Goal: Task Accomplishment & Management: Complete application form

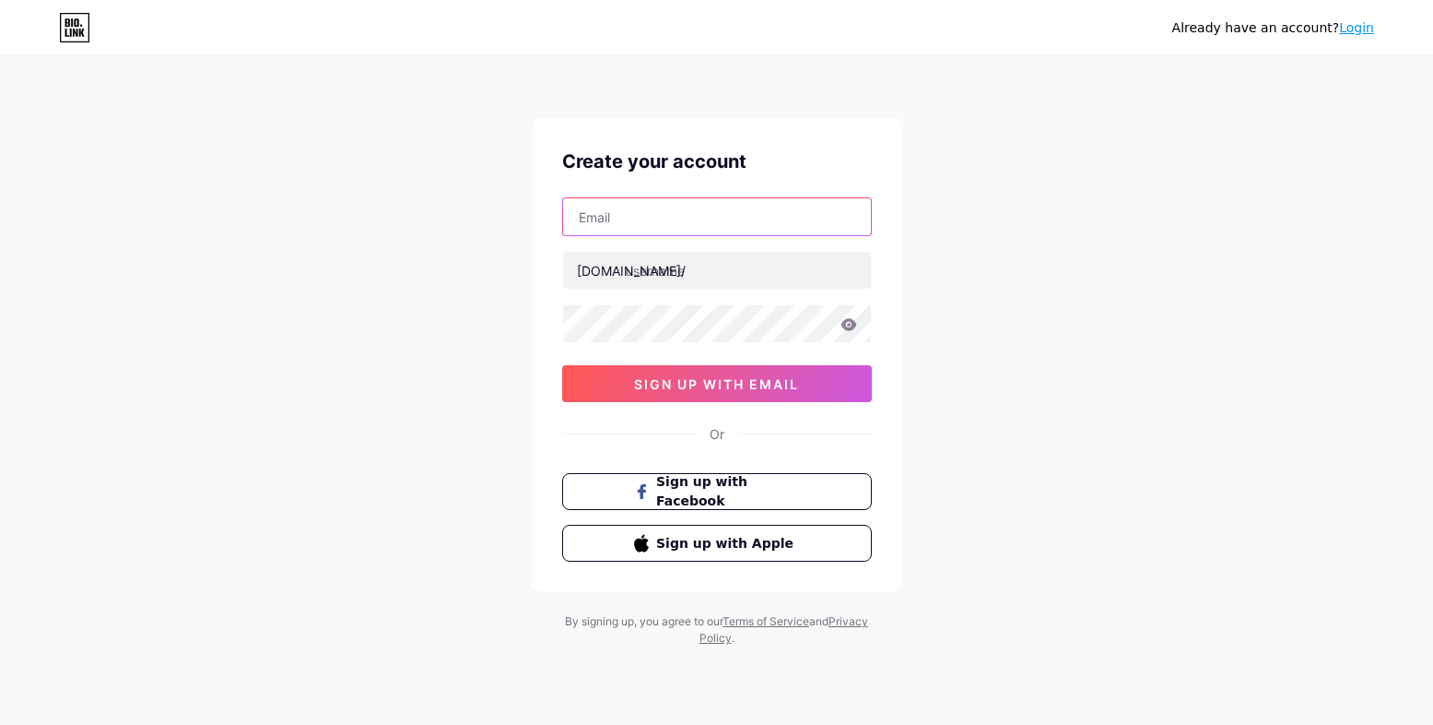
click at [597, 209] on input "text" at bounding box center [717, 216] width 308 height 37
click at [679, 221] on input "text" at bounding box center [717, 216] width 308 height 37
paste input "[EMAIL_ADDRESS][DOMAIN_NAME]"
type input "[EMAIL_ADDRESS][DOMAIN_NAME]"
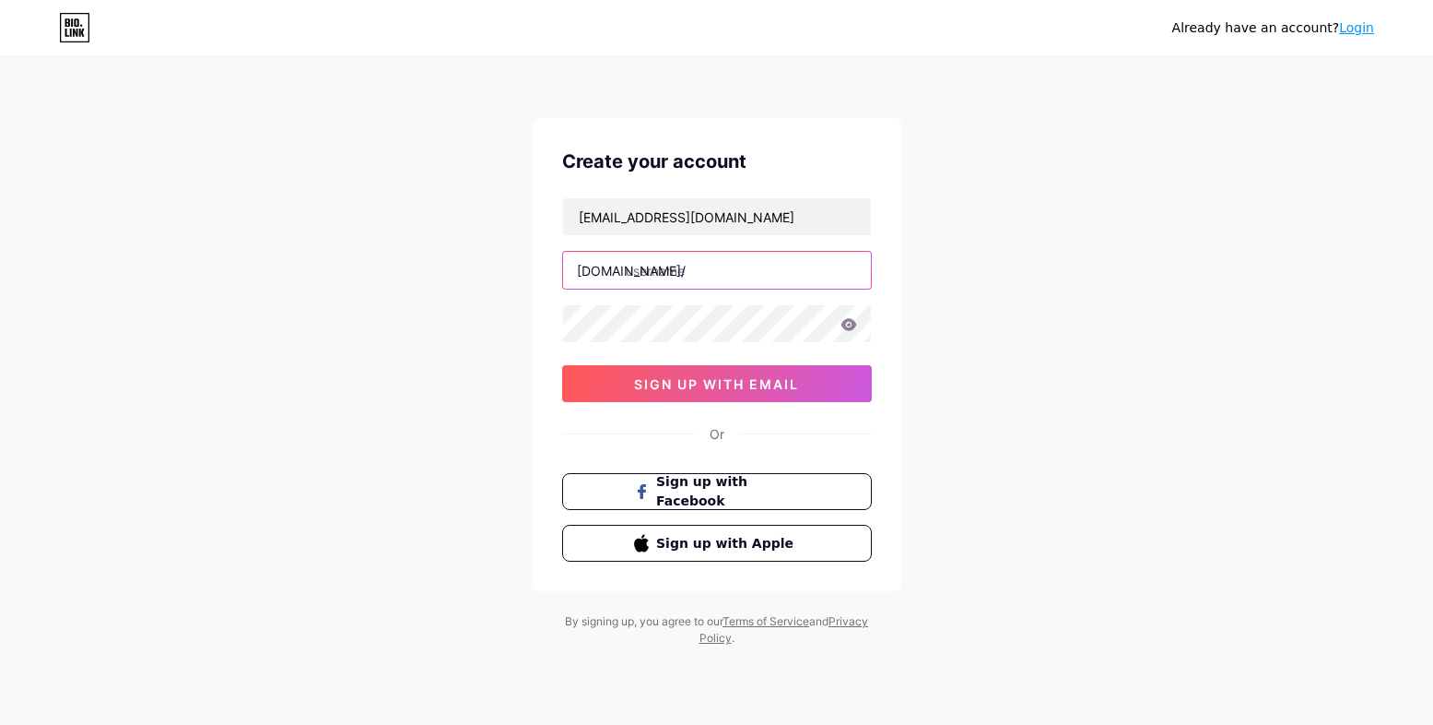
click at [721, 275] on input "text" at bounding box center [717, 270] width 308 height 37
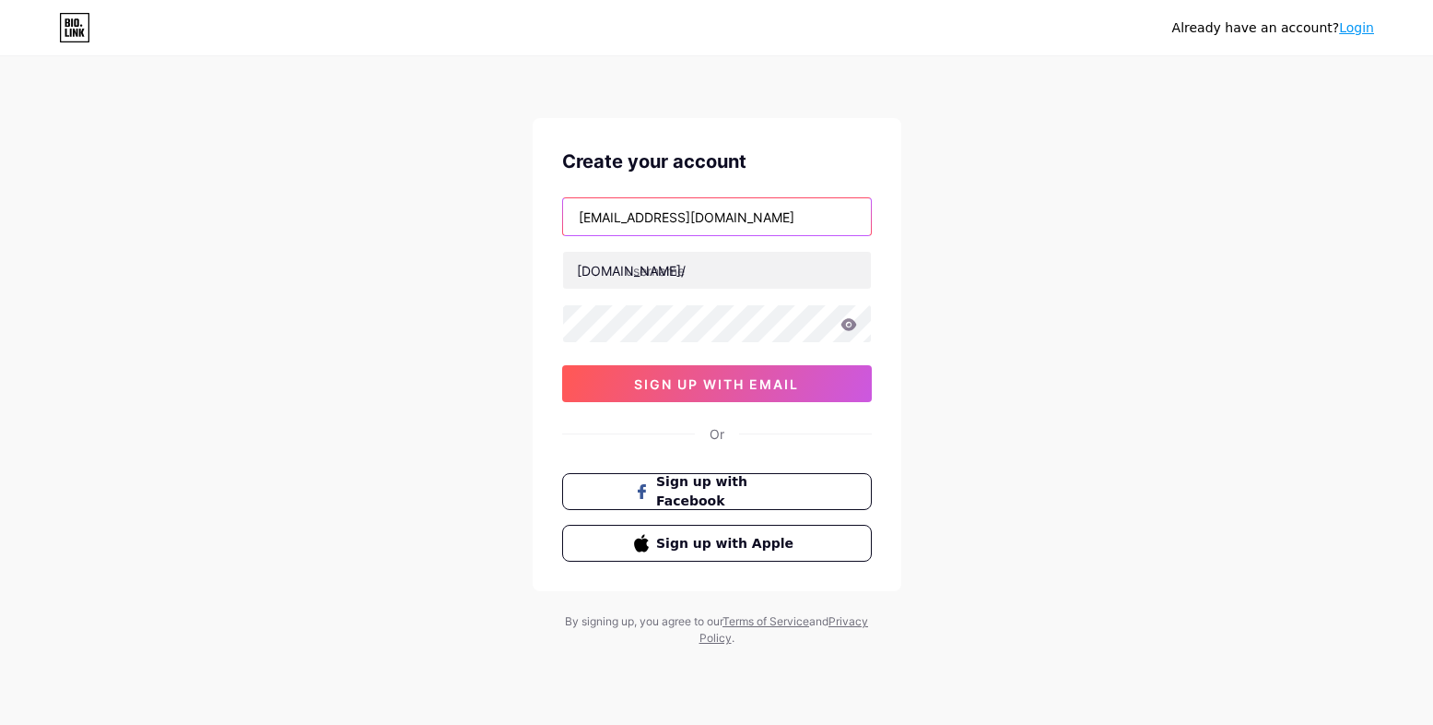
click at [573, 219] on input "[EMAIL_ADDRESS][DOMAIN_NAME]" at bounding box center [717, 216] width 308 height 37
drag, startPoint x: 573, startPoint y: 219, endPoint x: 669, endPoint y: 219, distance: 95.9
click at [669, 219] on input "[EMAIL_ADDRESS][DOMAIN_NAME]" at bounding box center [717, 216] width 308 height 37
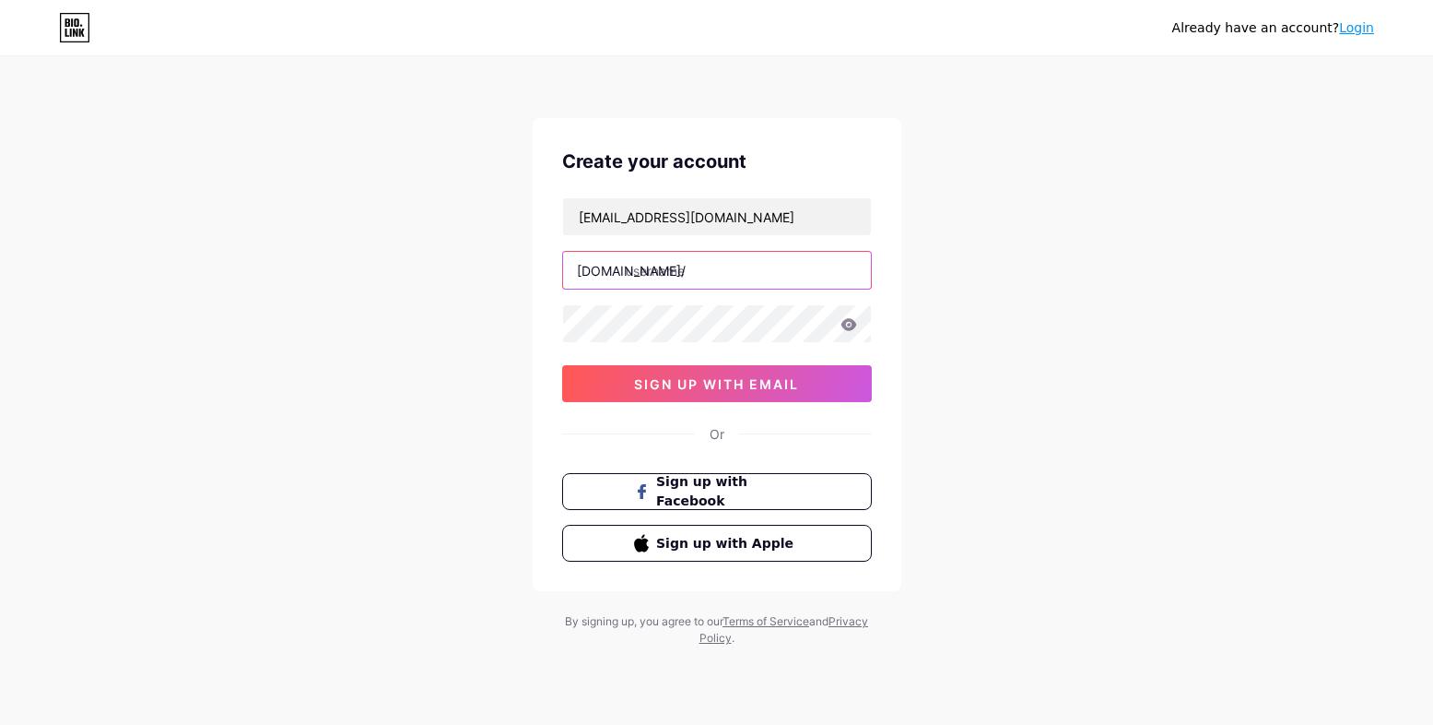
click at [682, 269] on input "text" at bounding box center [717, 270] width 308 height 37
paste input "lacolmenaelocoyan"
type input "lacolmenaelocoyan"
click at [848, 325] on icon at bounding box center [849, 324] width 16 height 12
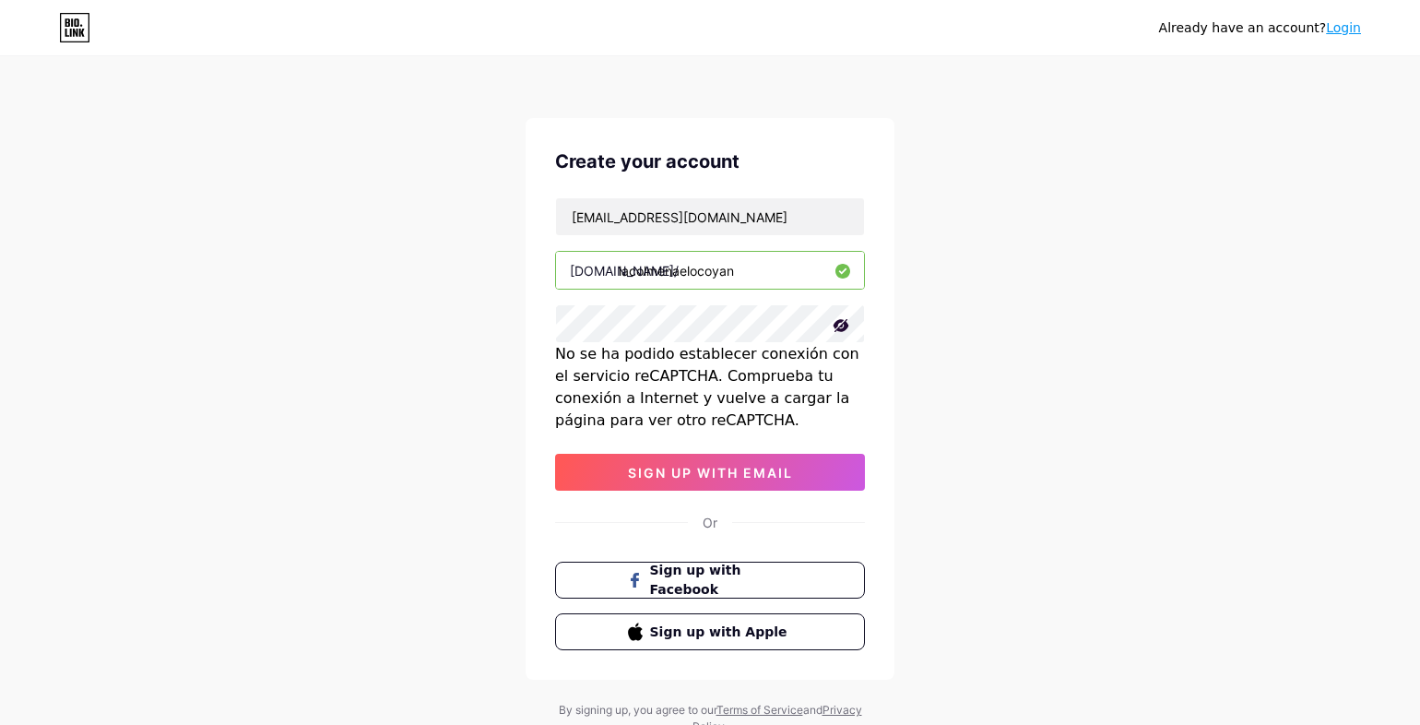
click at [960, 355] on div "Already have an account? Login Create your account [EMAIL_ADDRESS][DOMAIN_NAME]…" at bounding box center [710, 397] width 1420 height 794
click at [677, 580] on span "Sign up with Facebook" at bounding box center [721, 580] width 145 height 40
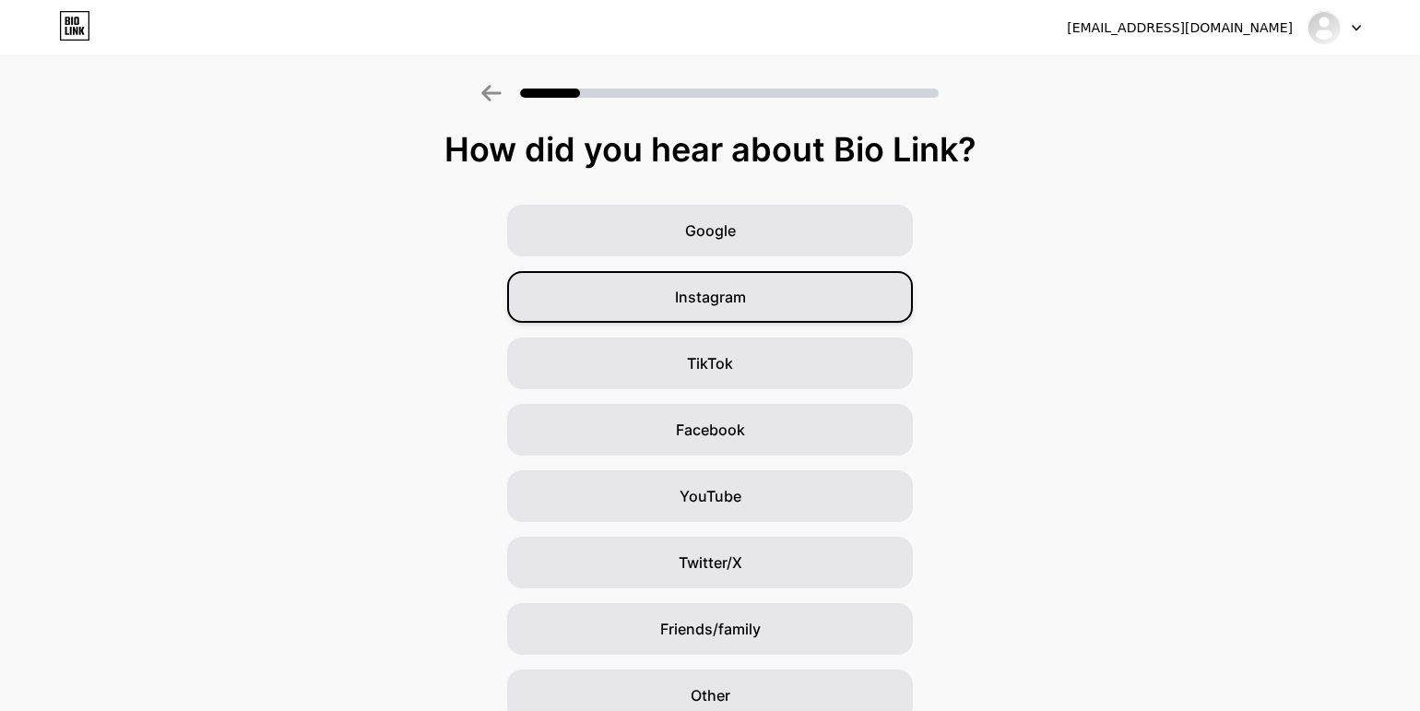
click at [700, 295] on span "Instagram" at bounding box center [710, 297] width 71 height 22
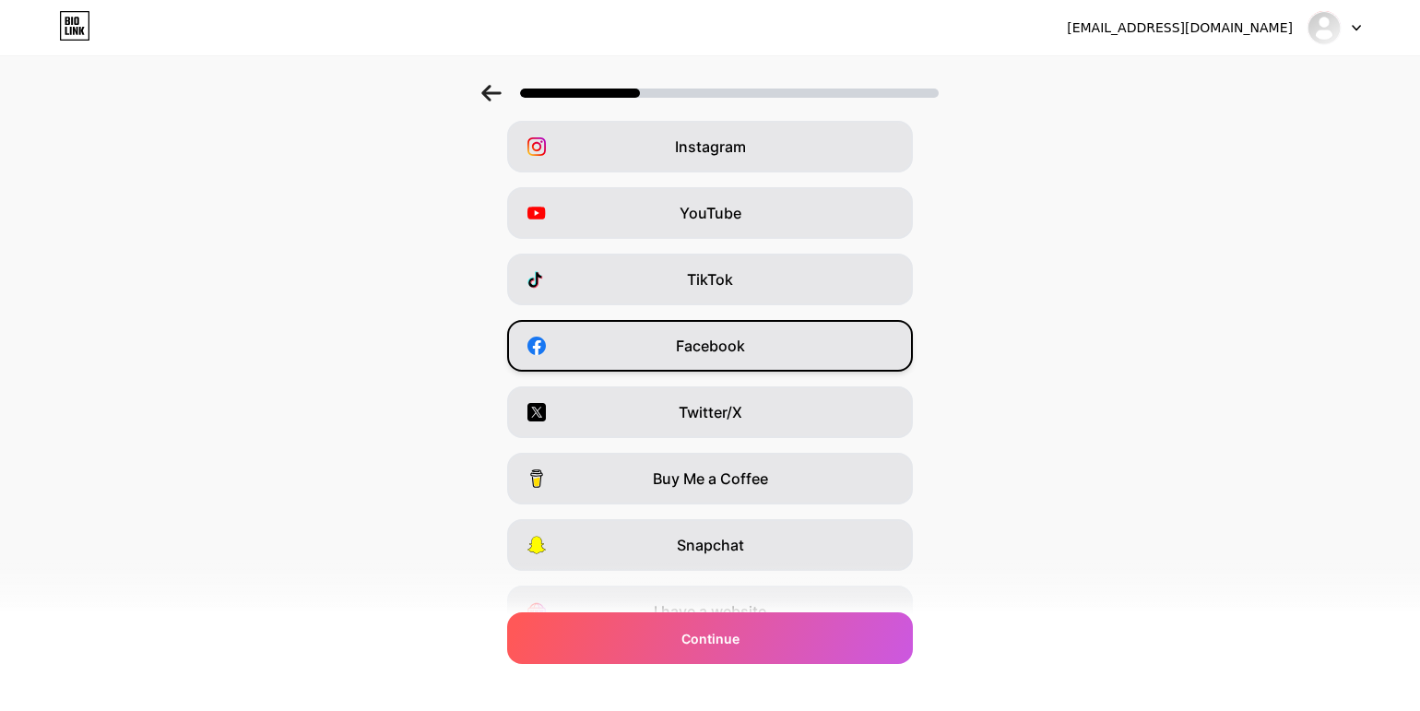
click at [680, 334] on div "Facebook" at bounding box center [710, 346] width 406 height 52
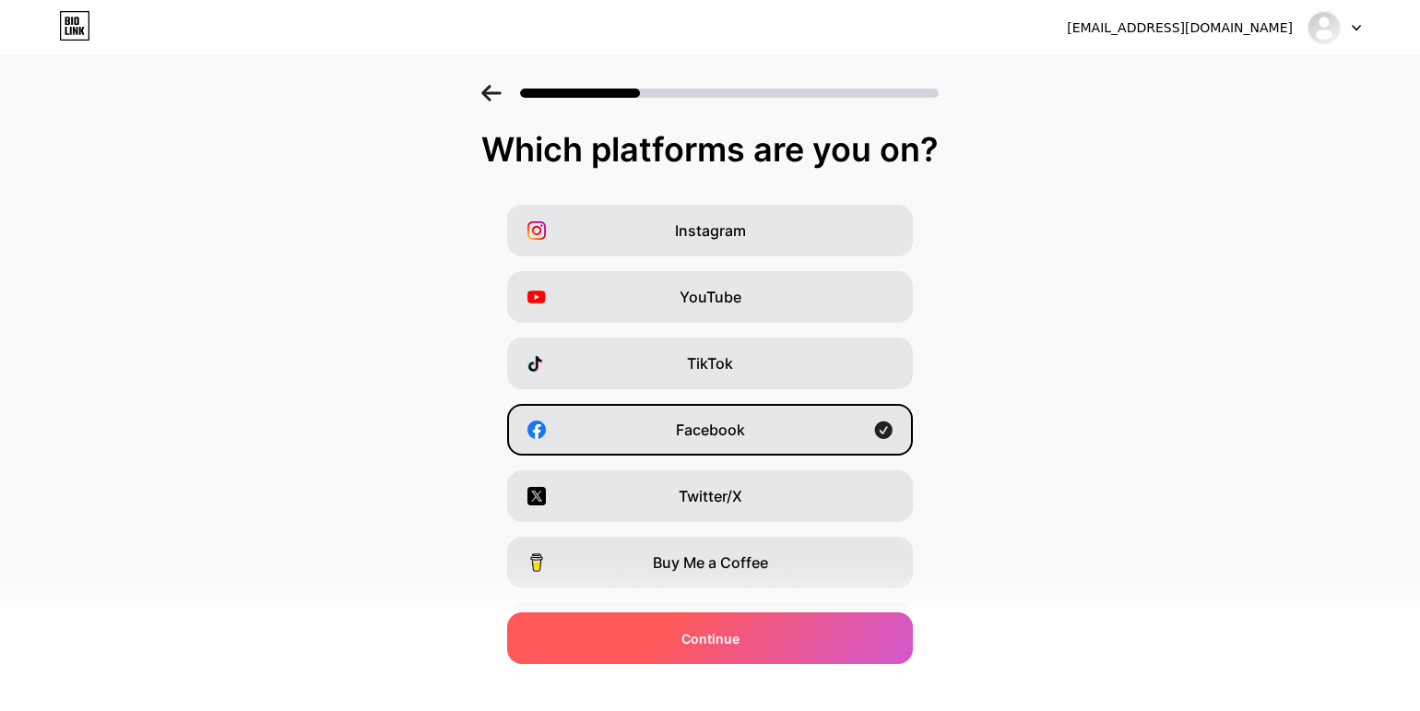
click at [702, 642] on span "Continue" at bounding box center [710, 638] width 58 height 19
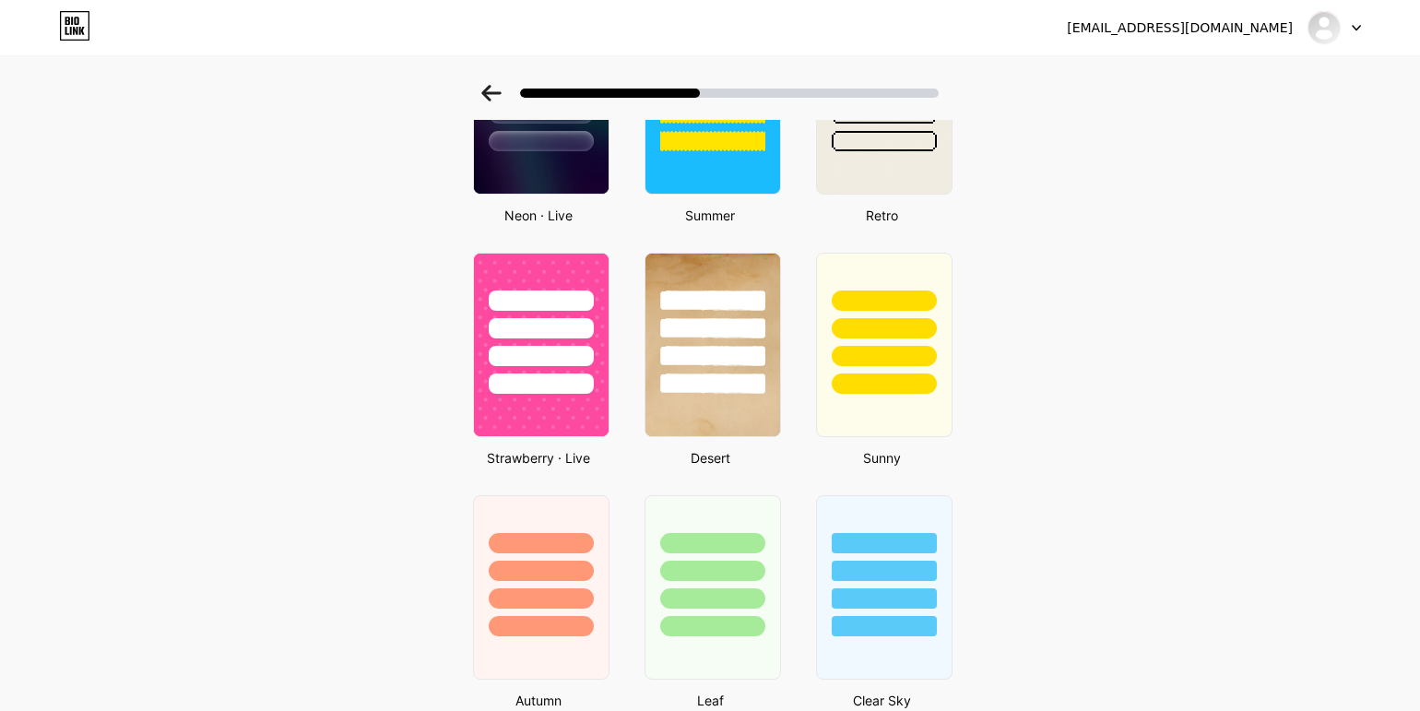
scroll to position [840, 0]
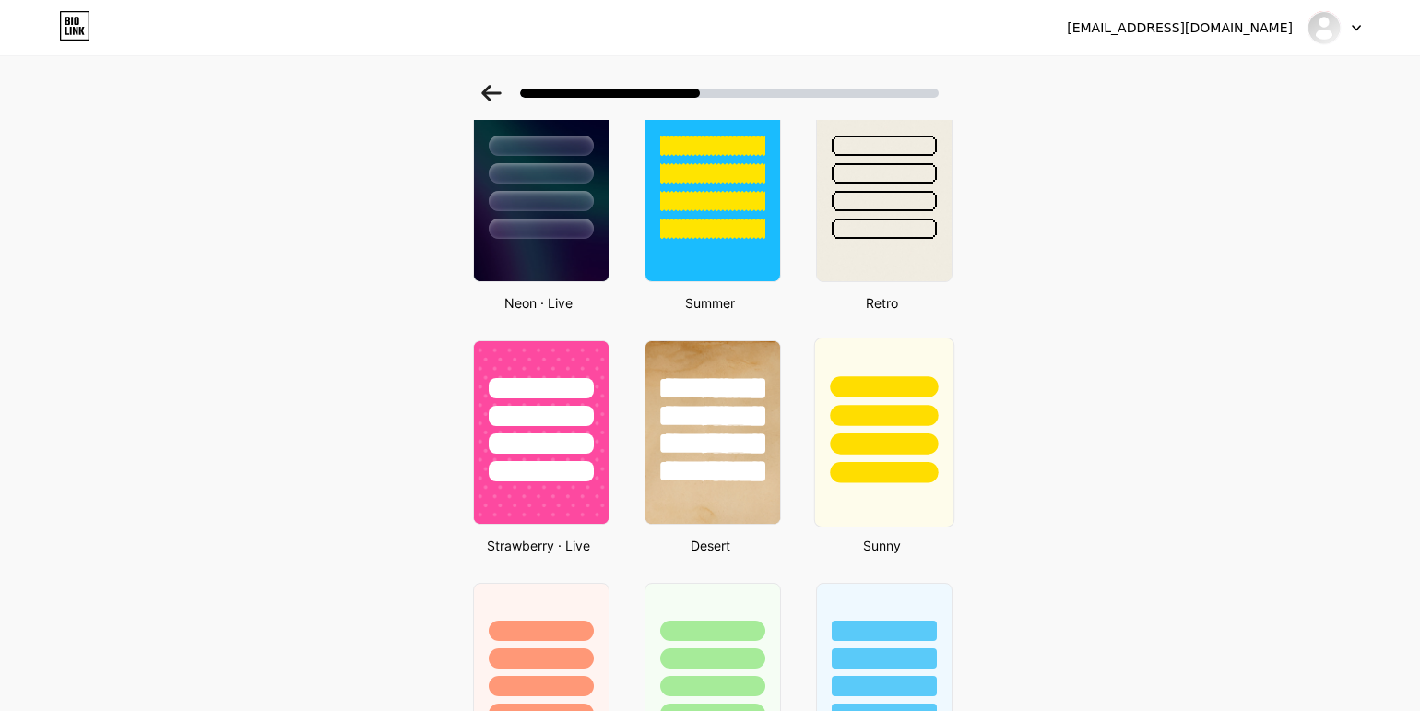
click at [914, 396] on div at bounding box center [884, 386] width 108 height 21
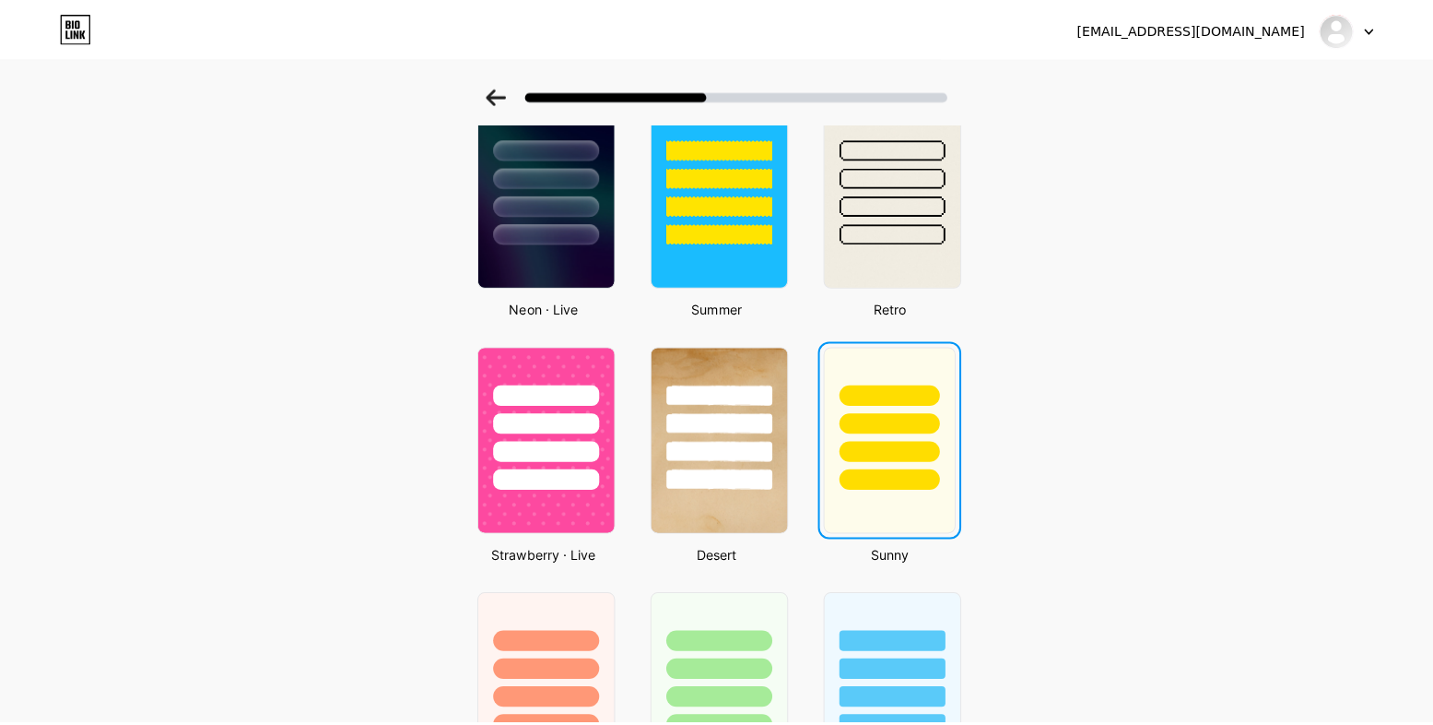
scroll to position [0, 0]
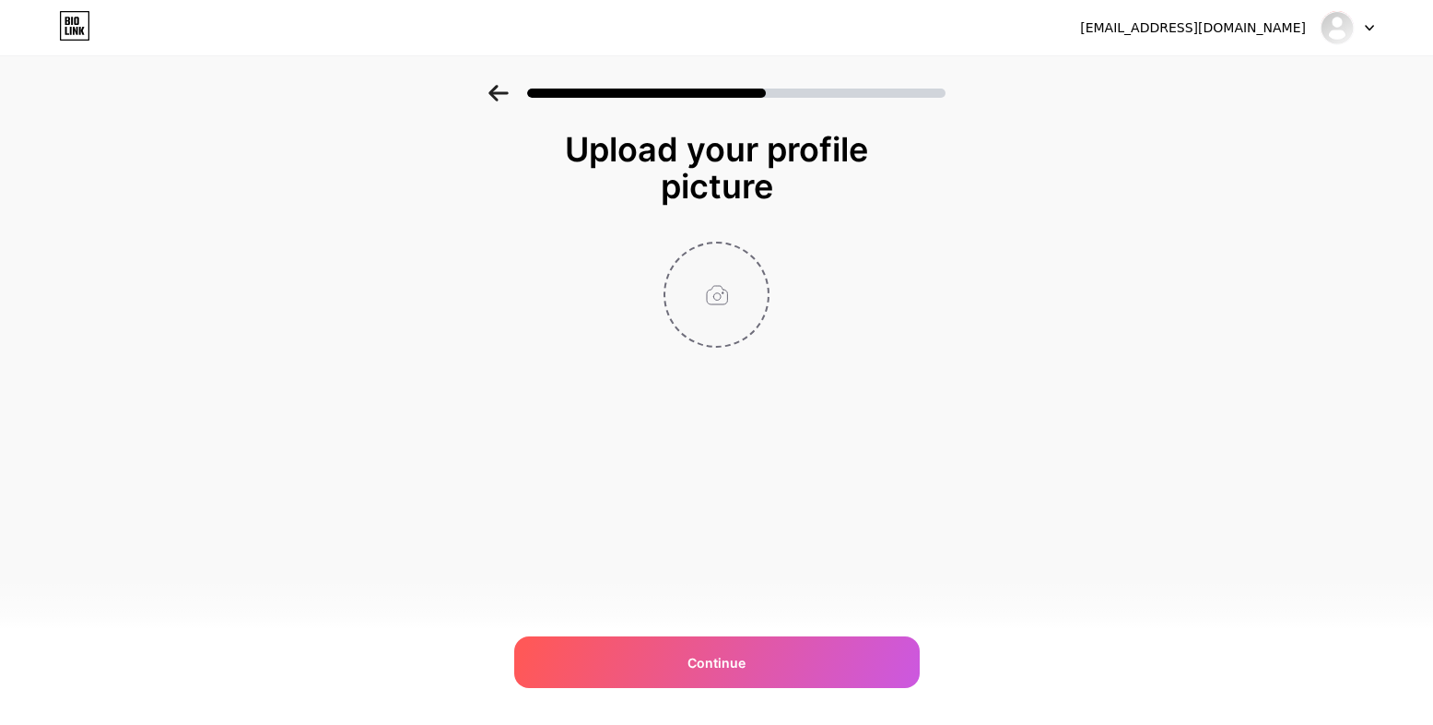
click at [724, 284] on input "file" at bounding box center [717, 294] width 102 height 102
type input "C:\fakepath\Diseño sin título (1).png"
click at [758, 255] on icon at bounding box center [759, 255] width 6 height 6
click at [718, 274] on input "file" at bounding box center [717, 294] width 102 height 102
type input "C:\fakepath\Diseño sin título (1).png"
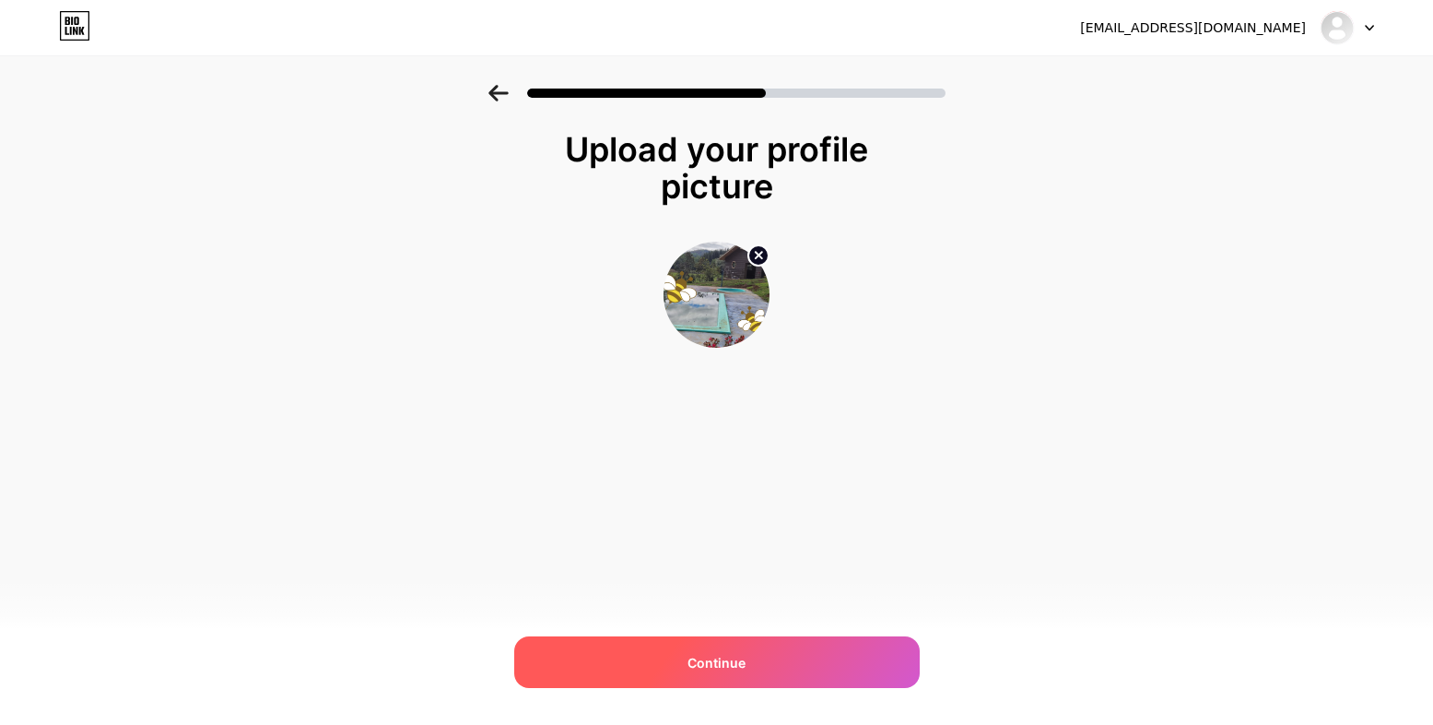
click at [693, 665] on span "Continue" at bounding box center [717, 662] width 58 height 19
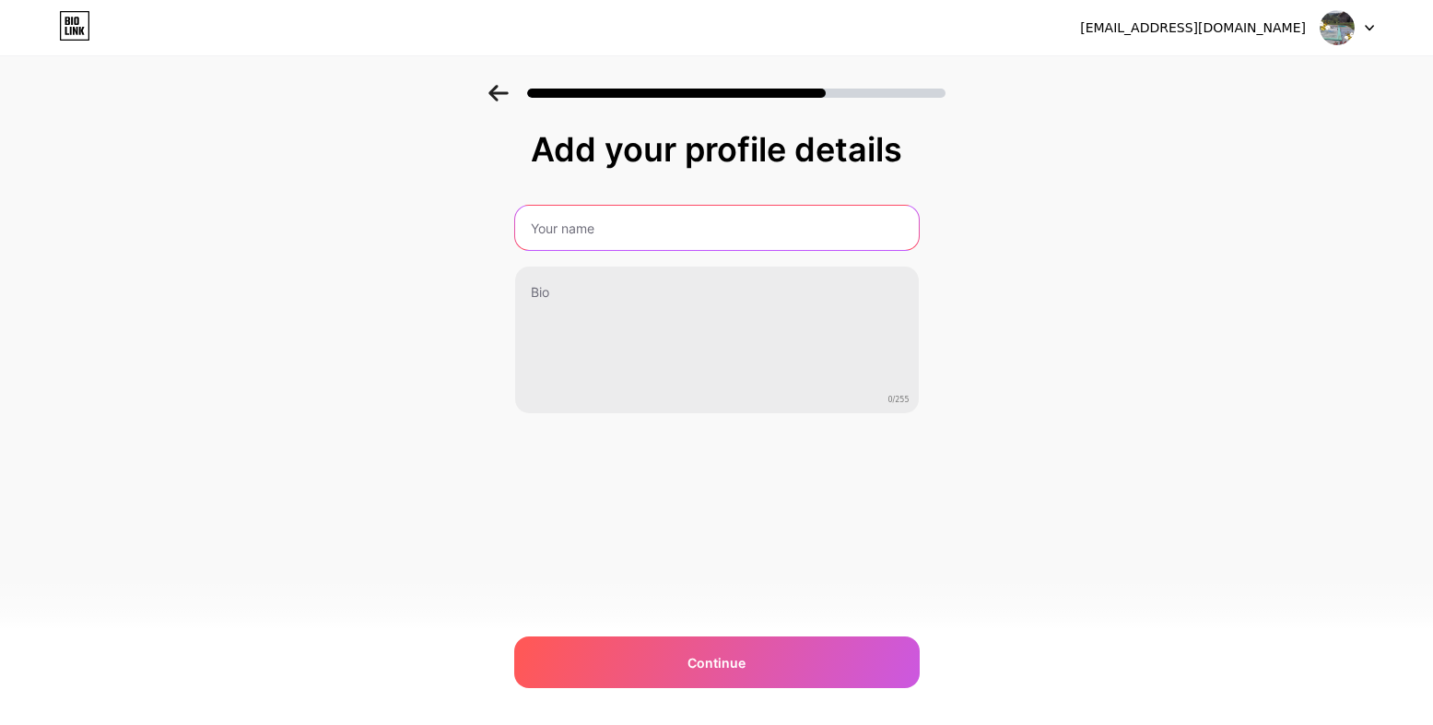
click at [627, 218] on input "text" at bounding box center [717, 228] width 404 height 44
type input "K"
type input "La Colmena Elocoyan"
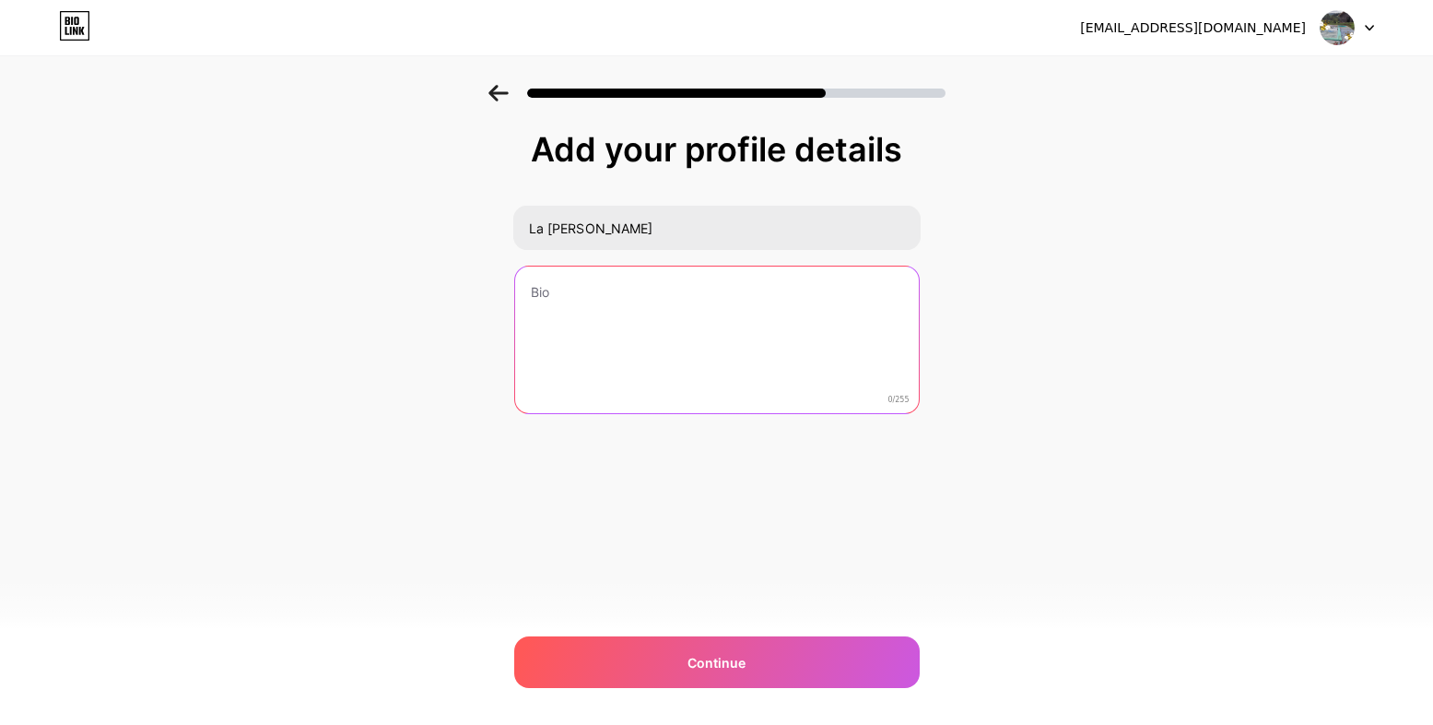
click at [617, 309] on textarea at bounding box center [717, 340] width 404 height 148
click at [583, 312] on textarea at bounding box center [716, 340] width 407 height 150
paste textarea "🐝 La Colmena Elocoyan 🐝 📍 Elocoyan km 3 🏊‍♀️ Ofrece piscina 🍖 Quincho 🌳 Zona Pi…"
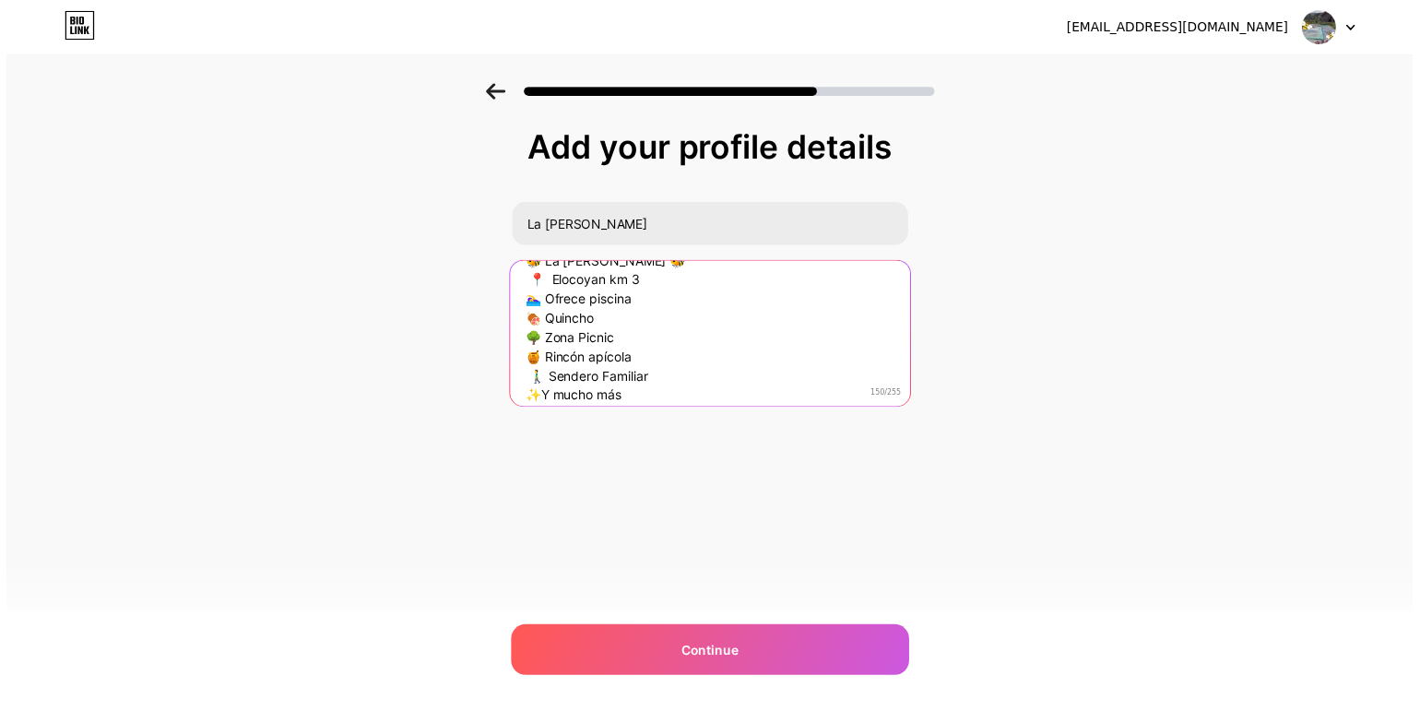
scroll to position [38, 0]
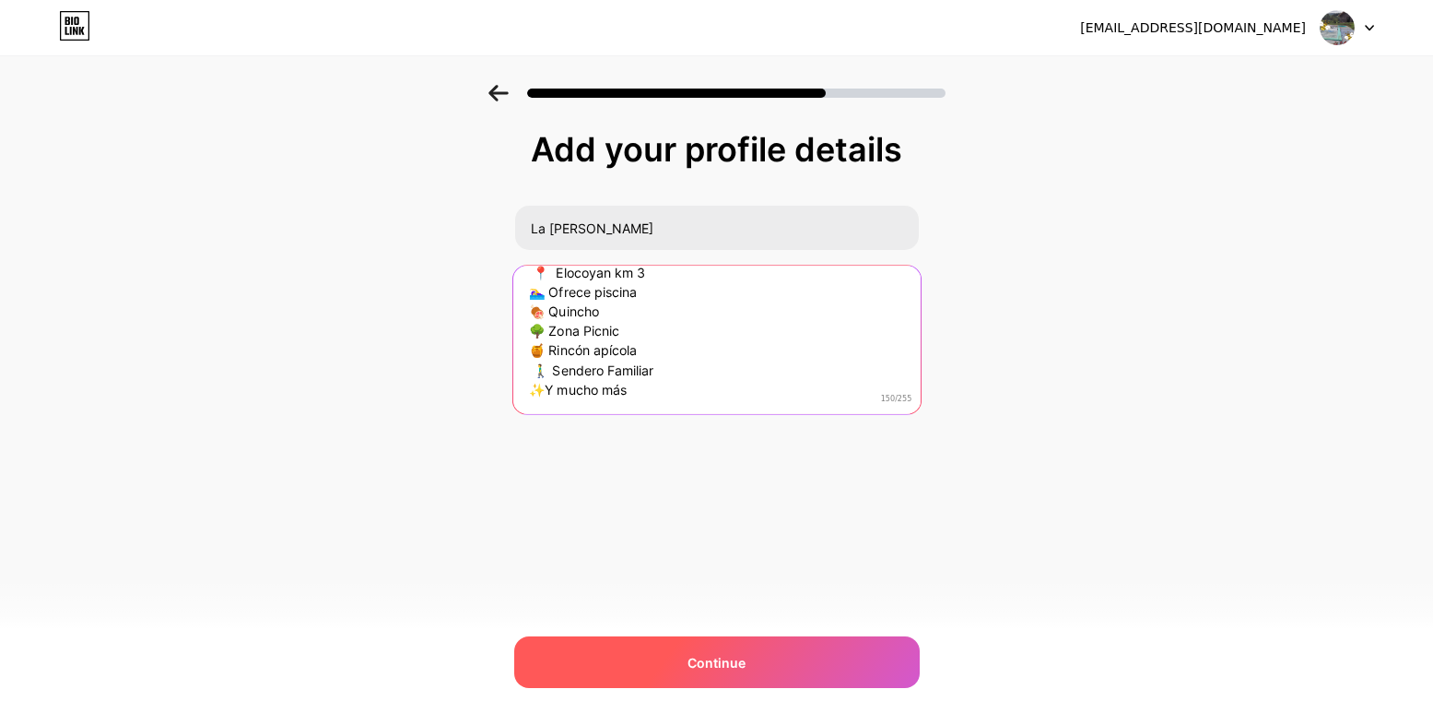
type textarea "🐝 La Colmena Elocoyan 🐝 📍 Elocoyan km 3 🏊‍♀️ Ofrece piscina 🍖 Quincho 🌳 Zona Pi…"
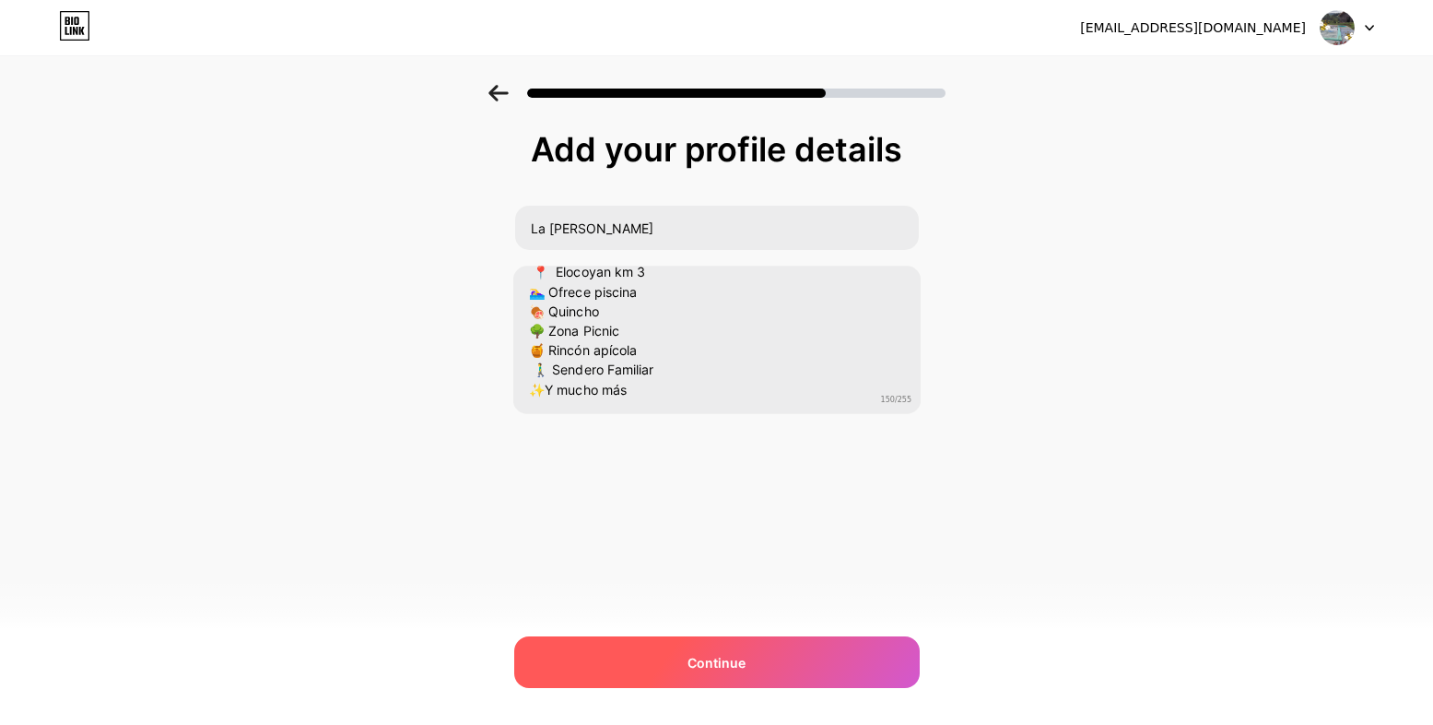
click at [702, 666] on span "Continue" at bounding box center [717, 662] width 58 height 19
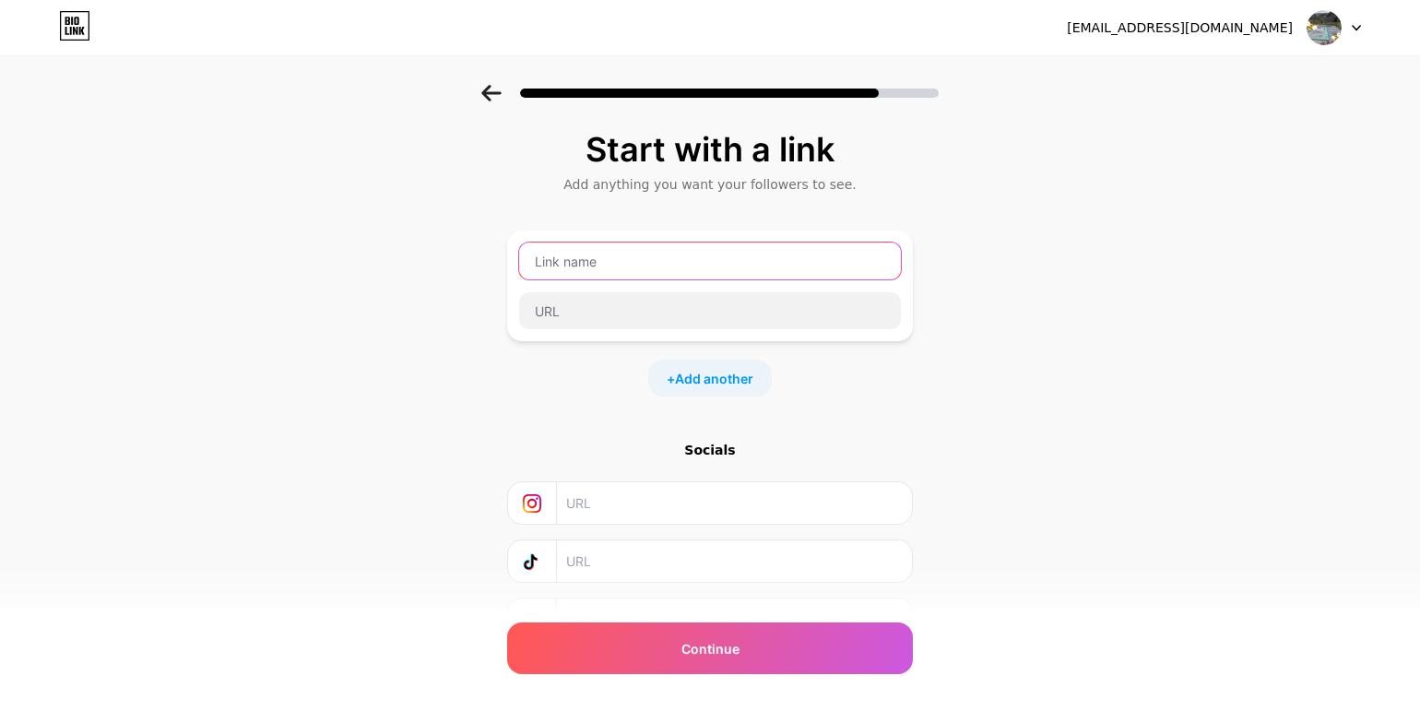
click at [628, 262] on input "text" at bounding box center [710, 260] width 382 height 37
click at [611, 257] on input "text" at bounding box center [710, 260] width 382 height 37
type input "Facebook"
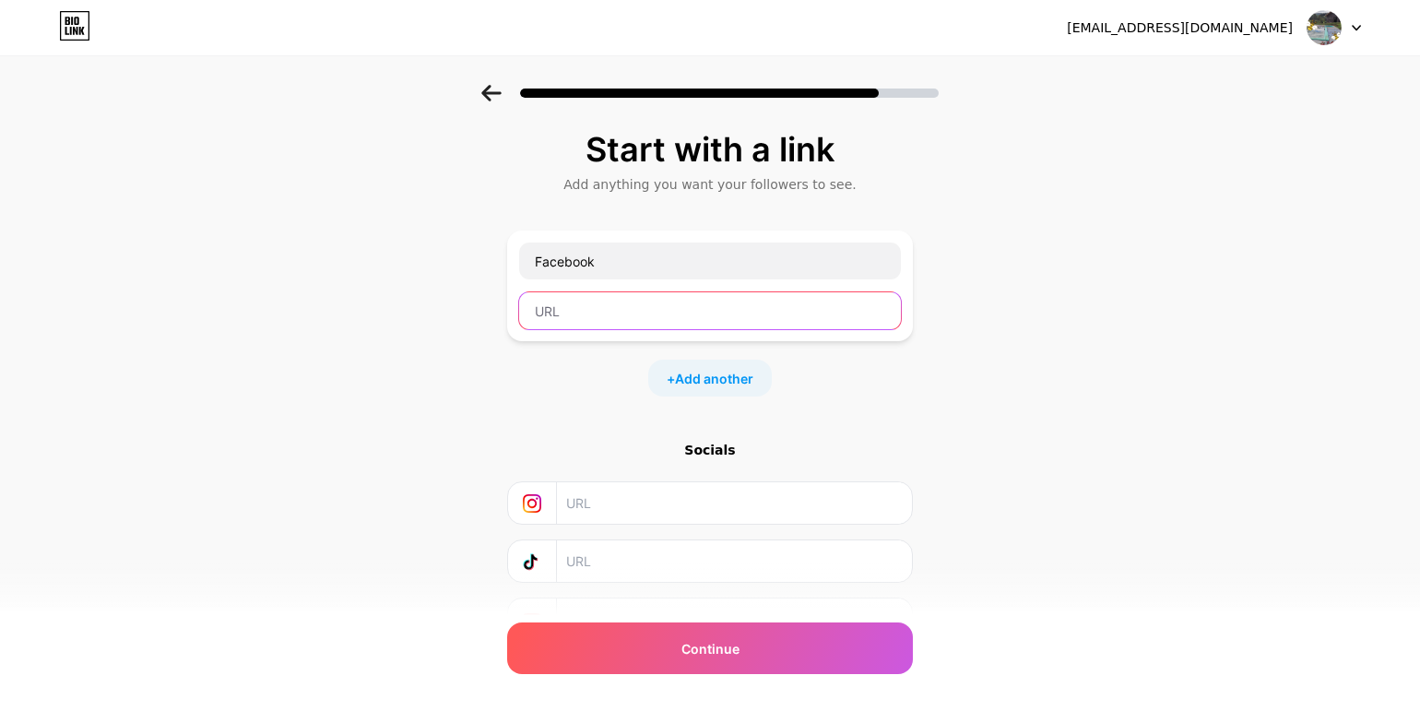
click at [625, 318] on input "text" at bounding box center [710, 310] width 382 height 37
click at [567, 317] on input "text" at bounding box center [710, 310] width 382 height 37
paste input "https://www.facebook.com/profile.php?id=61582091915585"
click at [593, 317] on input "https://www.facebook.com/profile.php?id=61582091915585" at bounding box center [710, 310] width 382 height 37
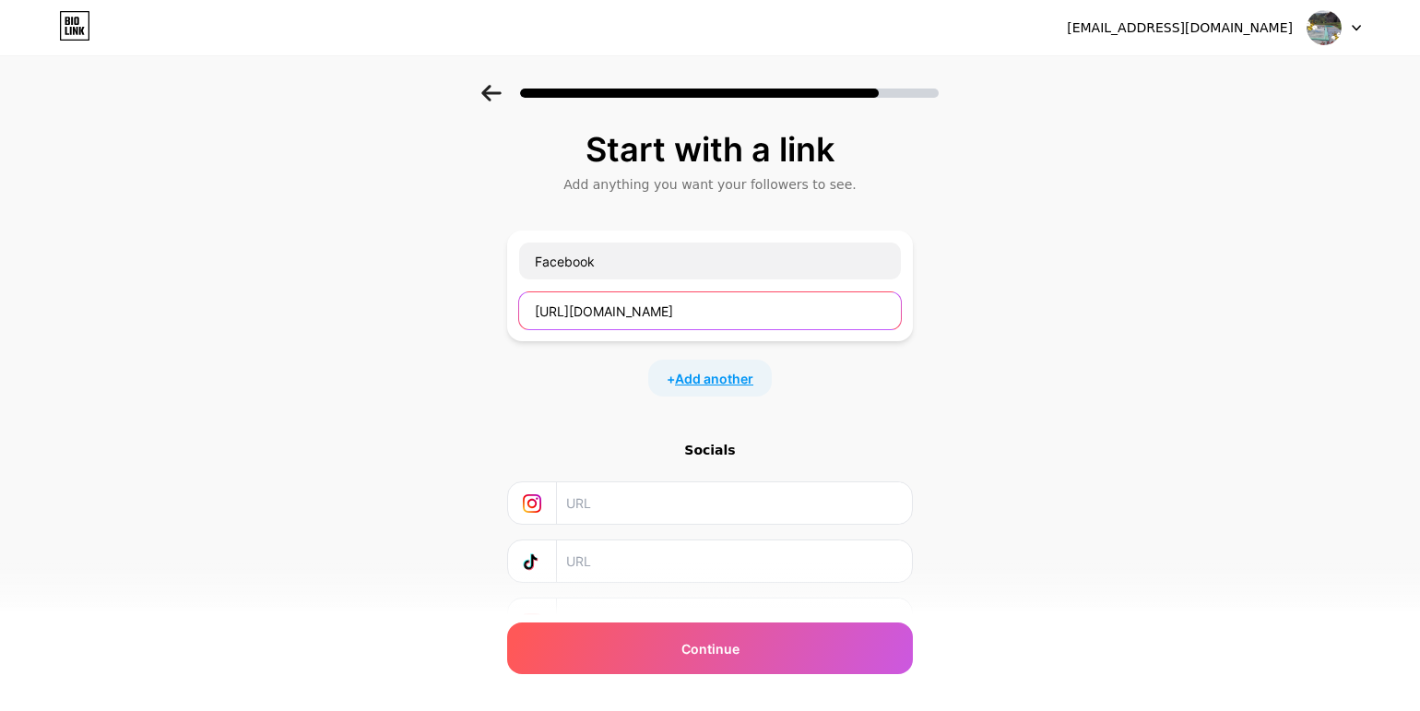
type input "https://www.facebook.com/profile.php?id=61582091915585"
click at [687, 372] on span "Add another" at bounding box center [714, 378] width 78 height 19
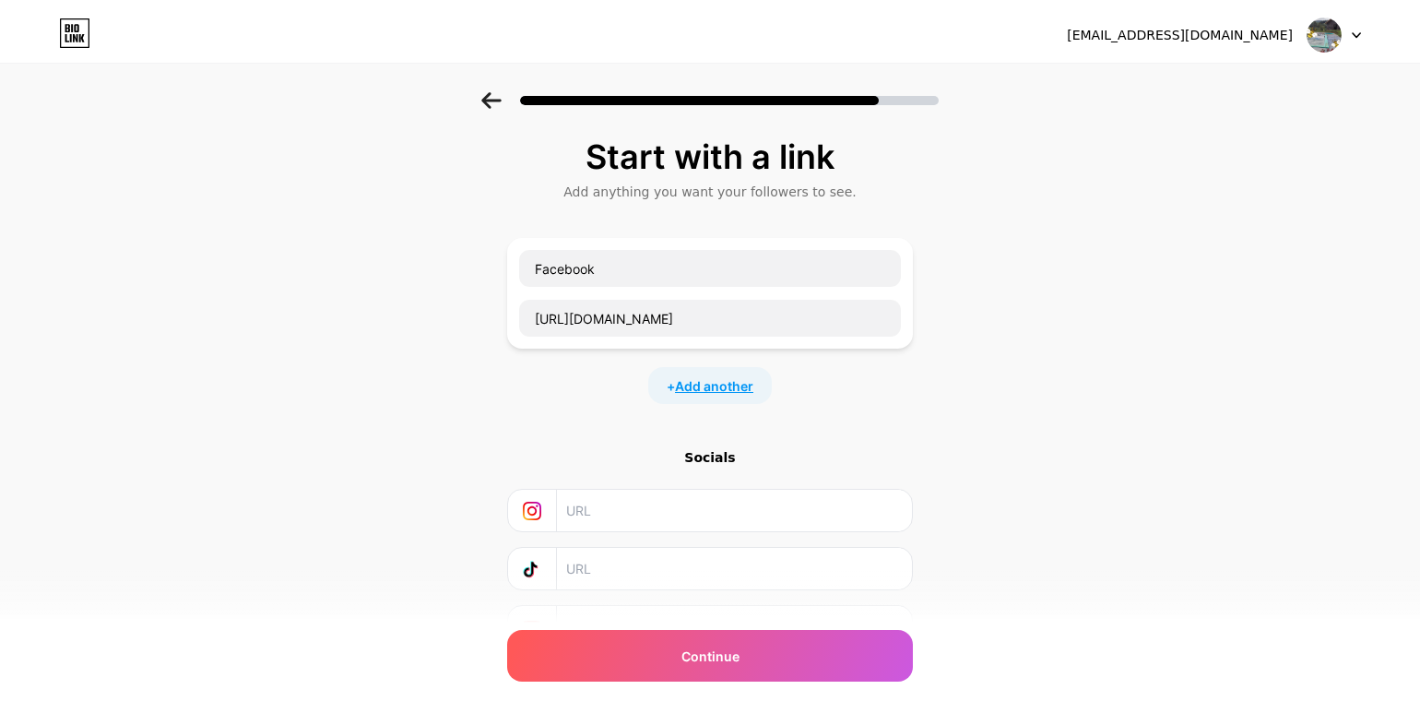
scroll to position [0, 0]
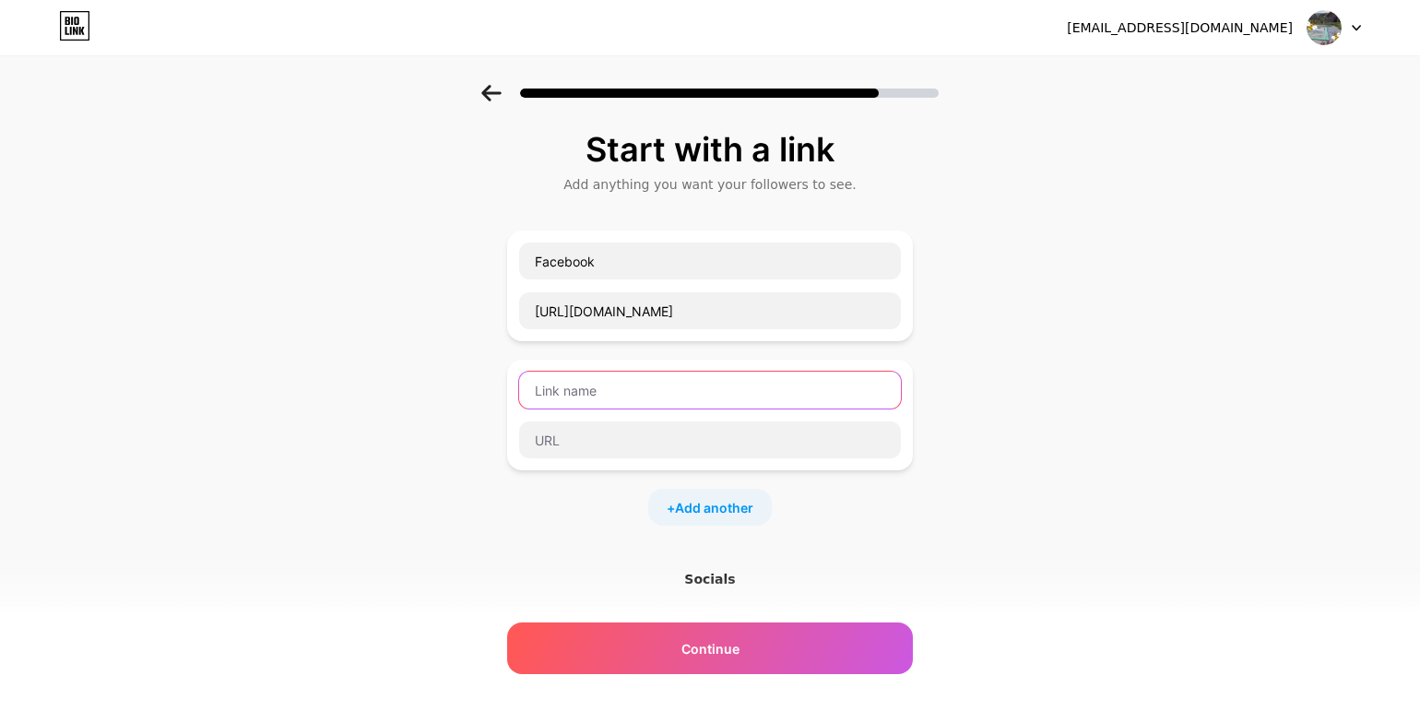
click at [564, 382] on input "text" at bounding box center [710, 390] width 382 height 37
click at [715, 581] on div "Socials" at bounding box center [710, 579] width 406 height 18
click at [604, 387] on input "text" at bounding box center [710, 390] width 382 height 37
type input "I"
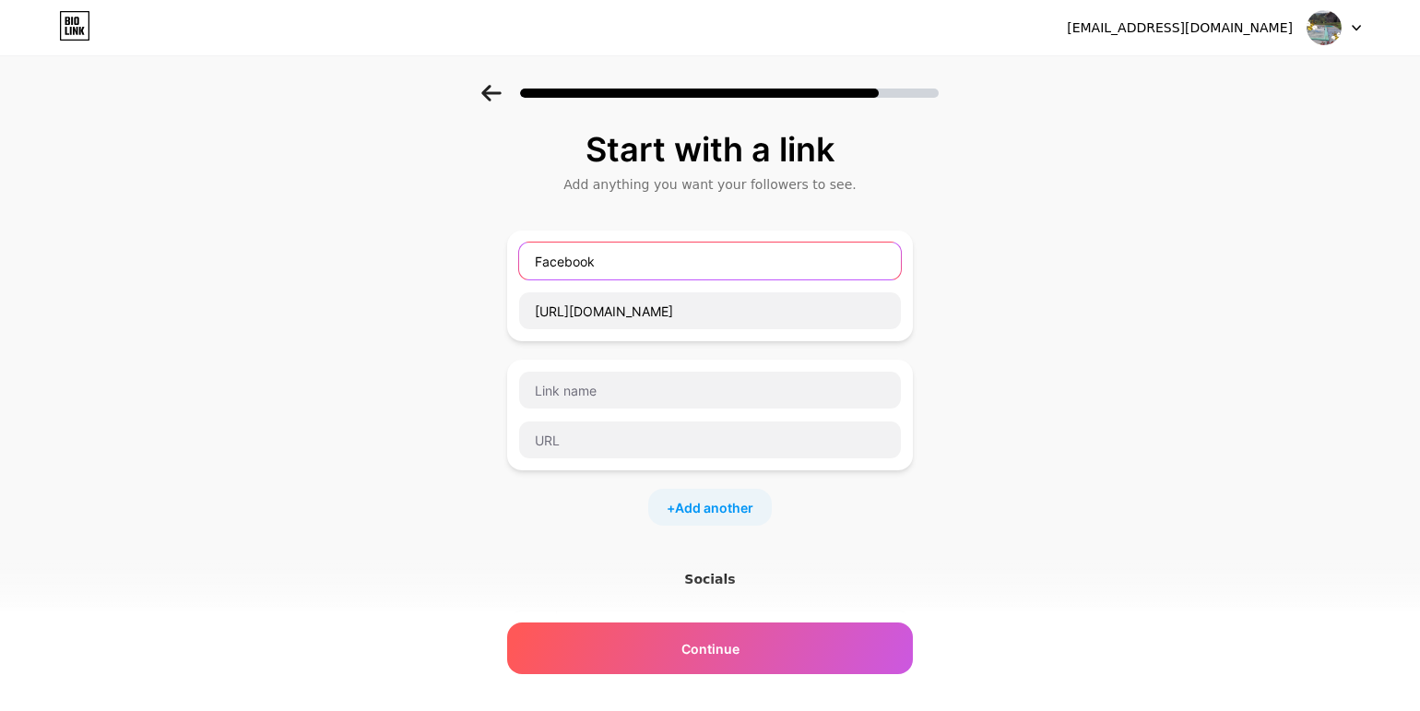
click at [605, 268] on input "Facebook" at bounding box center [710, 260] width 382 height 37
paste input "La Colmena Elocoyan"
type input "La Colmena Elocoyan - Facebook"
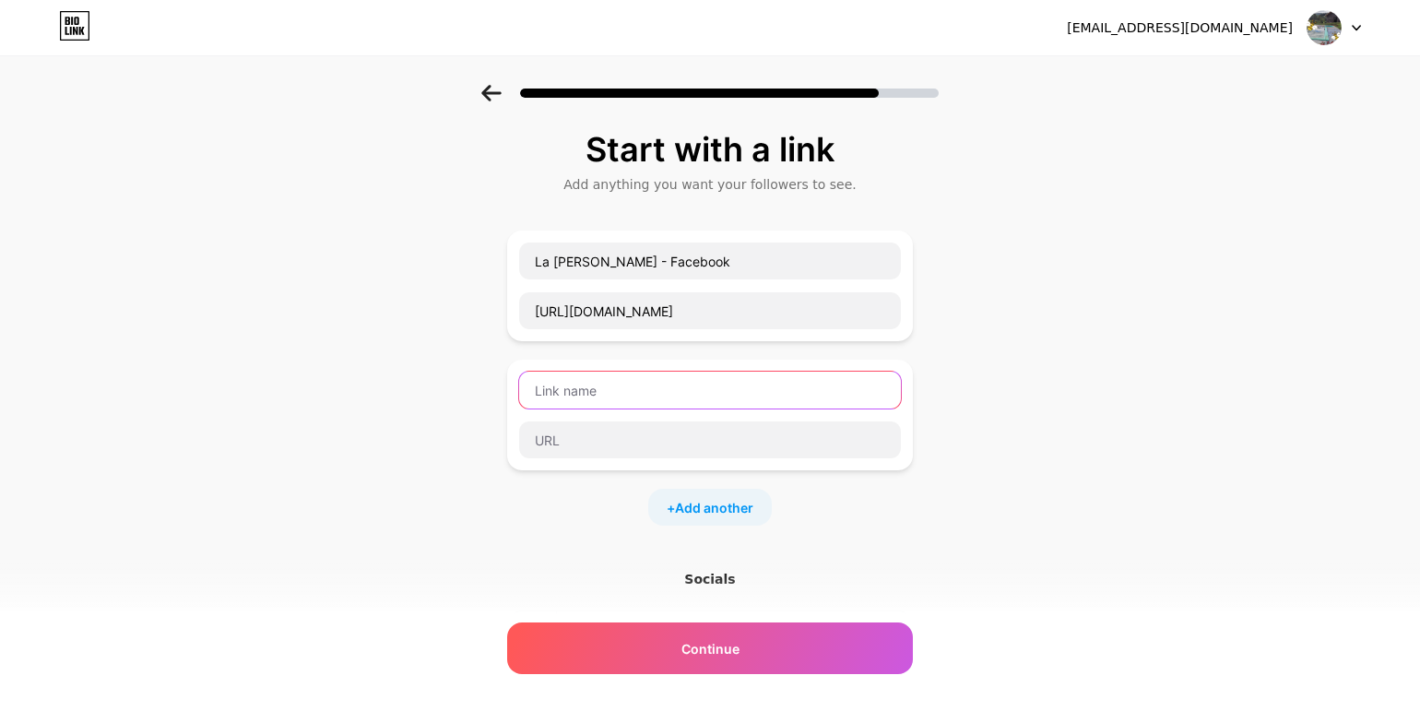
click at [589, 405] on input "text" at bounding box center [710, 390] width 382 height 37
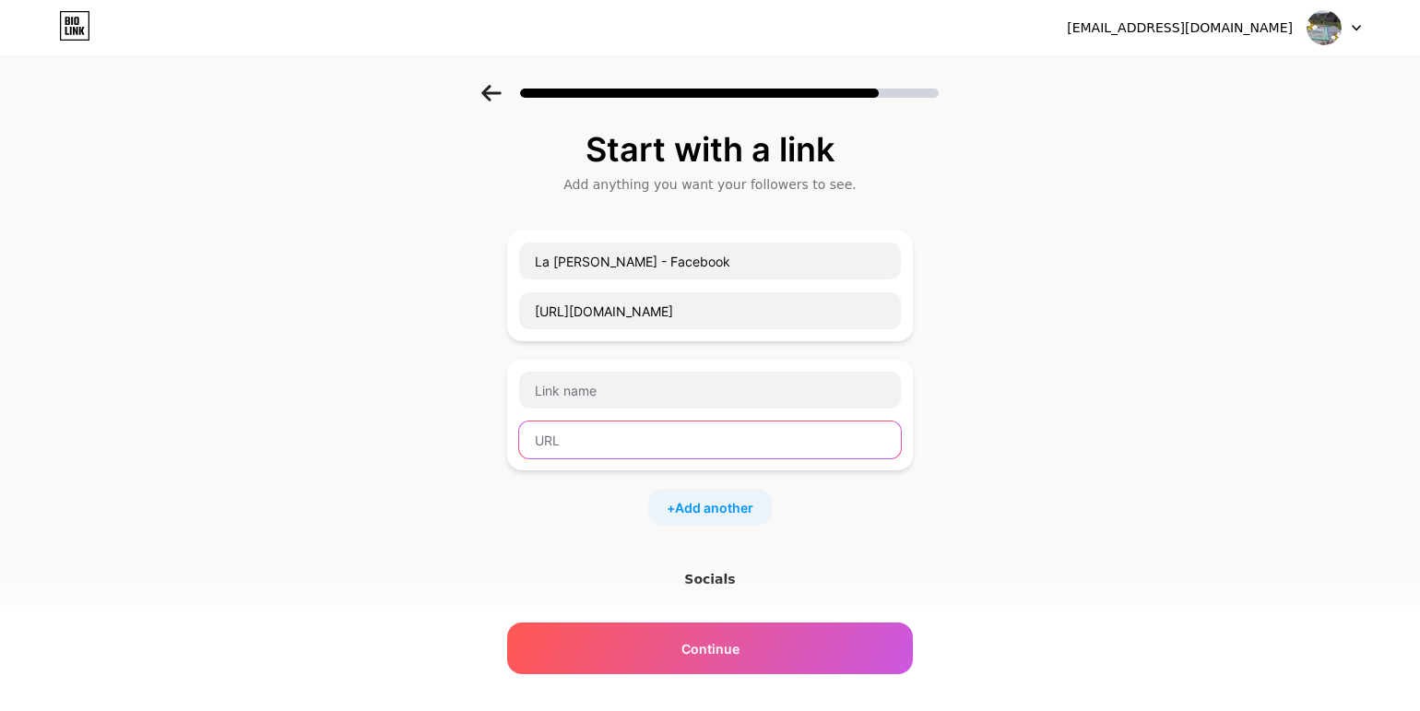
click at [594, 440] on input "text" at bounding box center [710, 439] width 382 height 37
paste input "https://www.instagram.com/lacolmenaelocoyan"
type input "https://www.instagram.com/lacolmenaelocoyan"
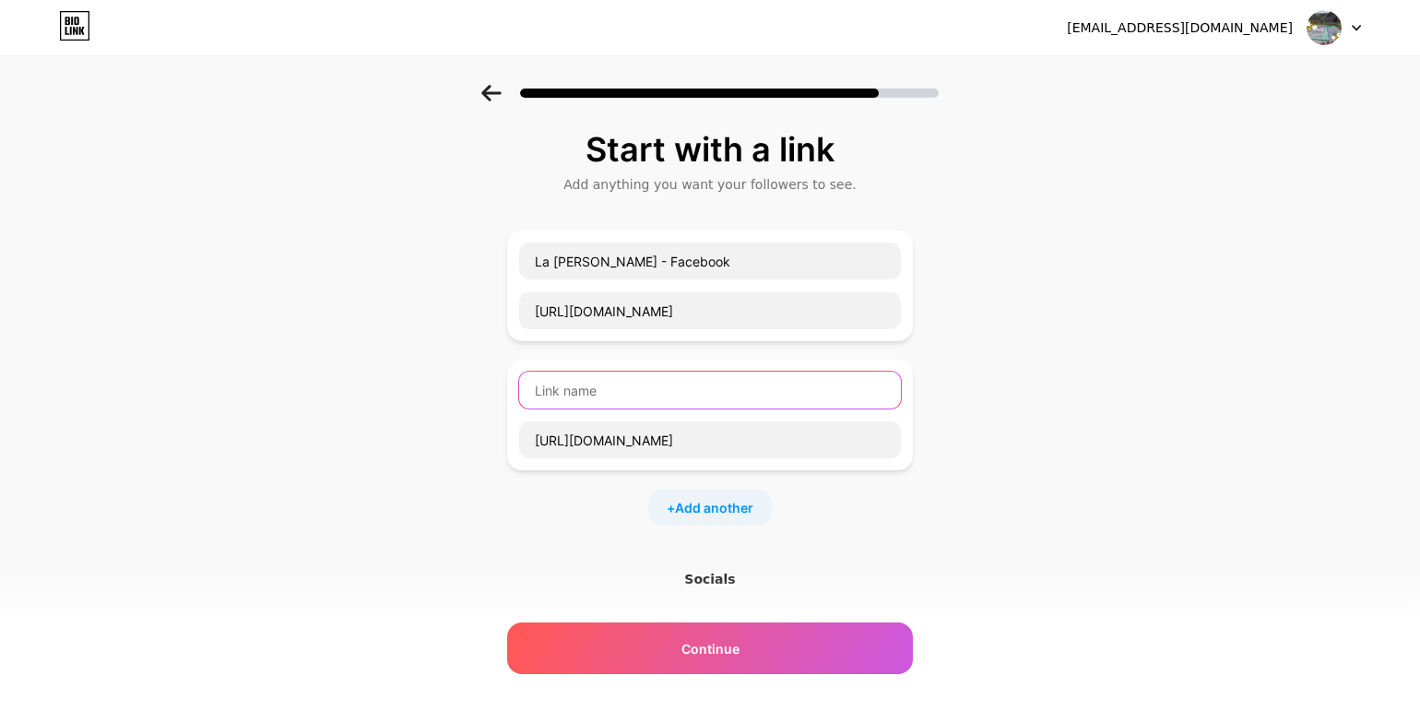
click at [590, 397] on input "text" at bounding box center [710, 390] width 382 height 37
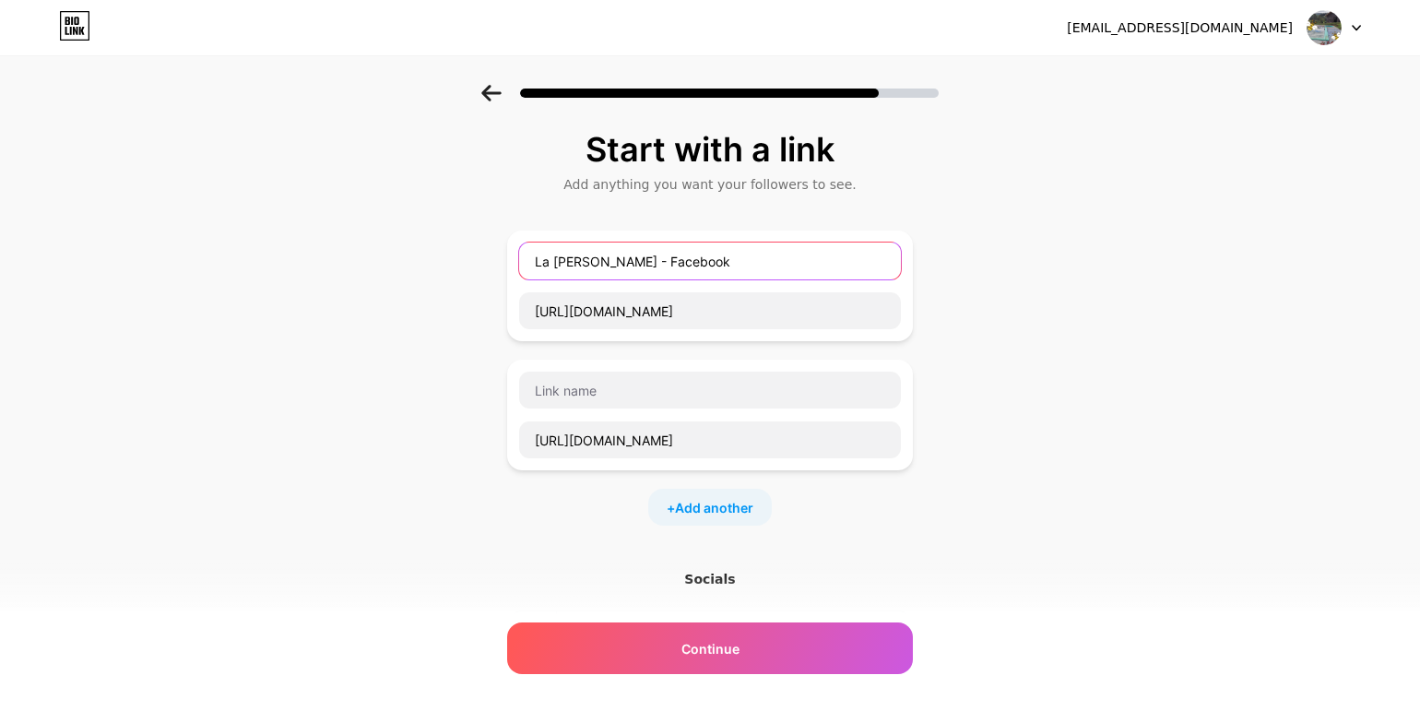
drag, startPoint x: 776, startPoint y: 258, endPoint x: 289, endPoint y: 245, distance: 486.9
click at [289, 245] on div "Start with a link Add anything you want your followers to see. La Colmena Eloco…" at bounding box center [710, 473] width 1420 height 777
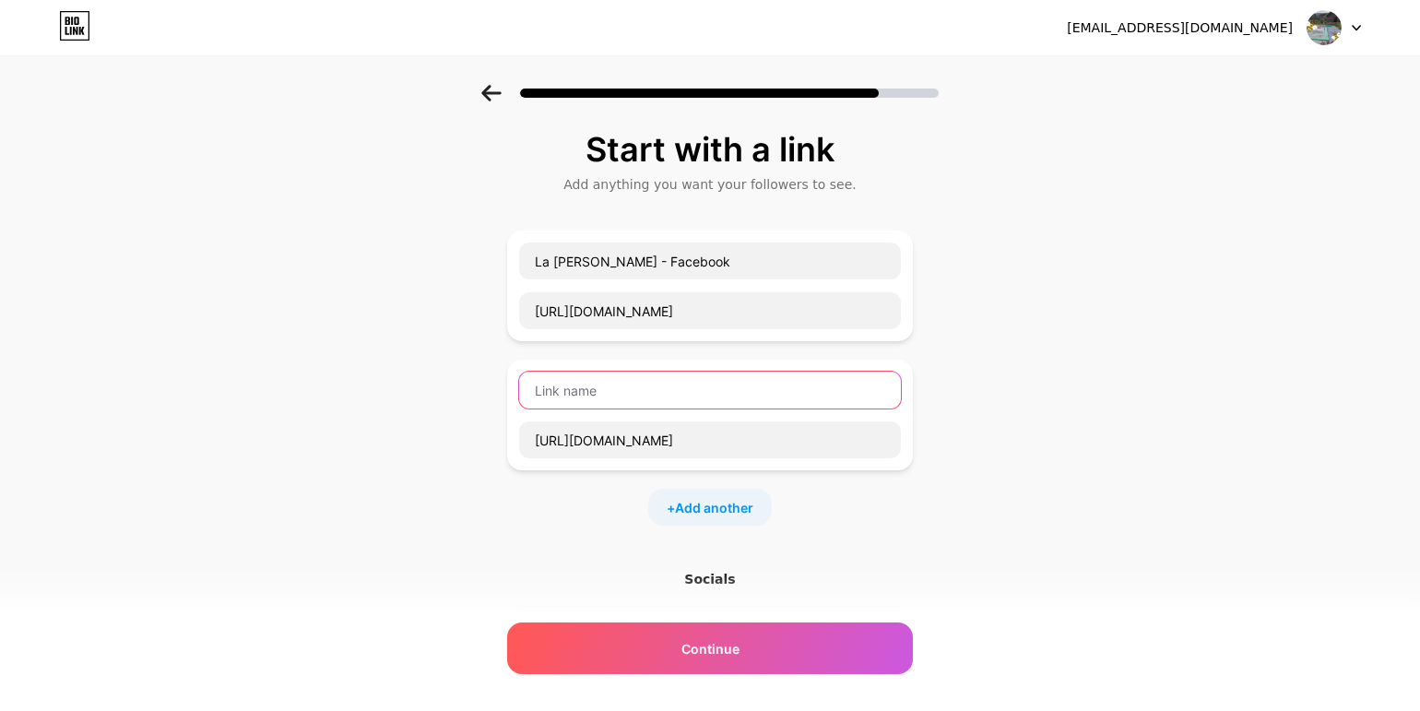
click at [643, 392] on input "text" at bounding box center [710, 390] width 382 height 37
paste input "La Colmena Elocoyan - Facebook"
type input "La Colmena Elocoyan - Facebook Instagram"
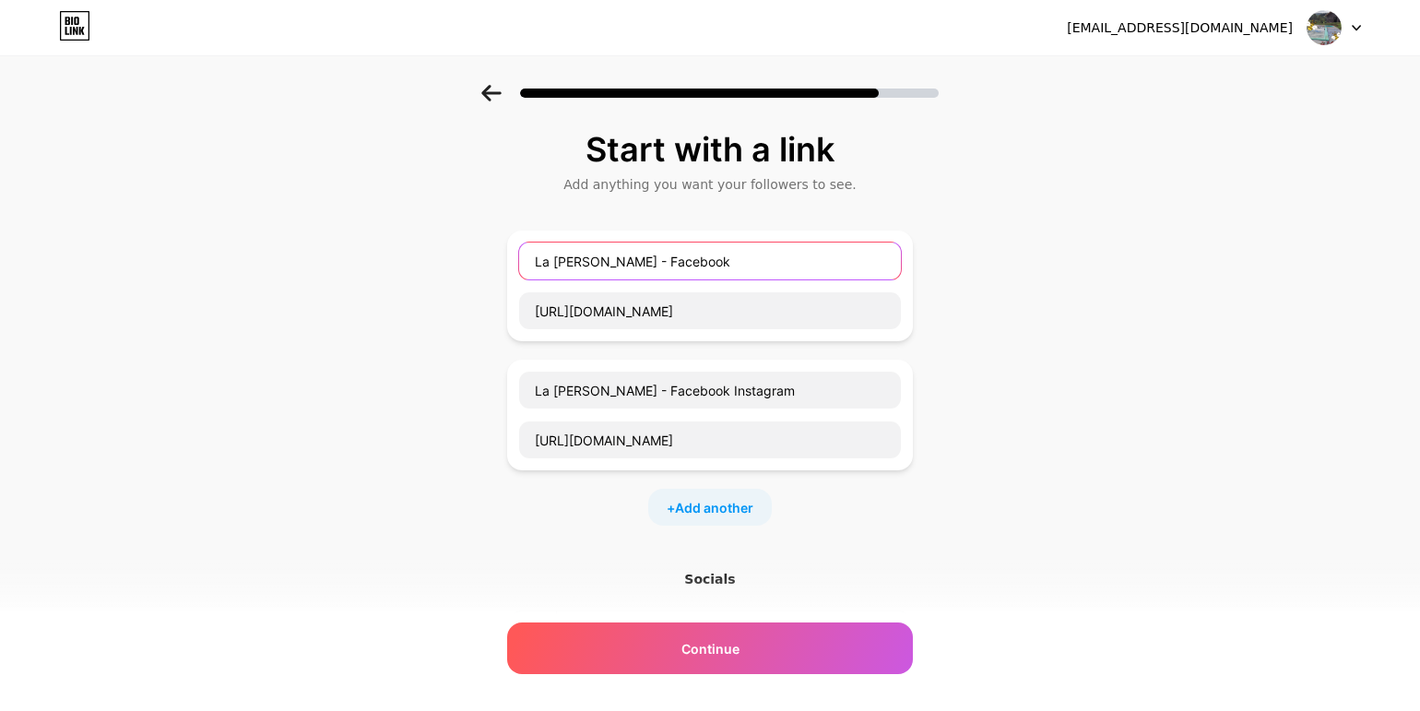
click at [796, 269] on input "La Colmena Elocoyan - Facebook" at bounding box center [710, 260] width 382 height 37
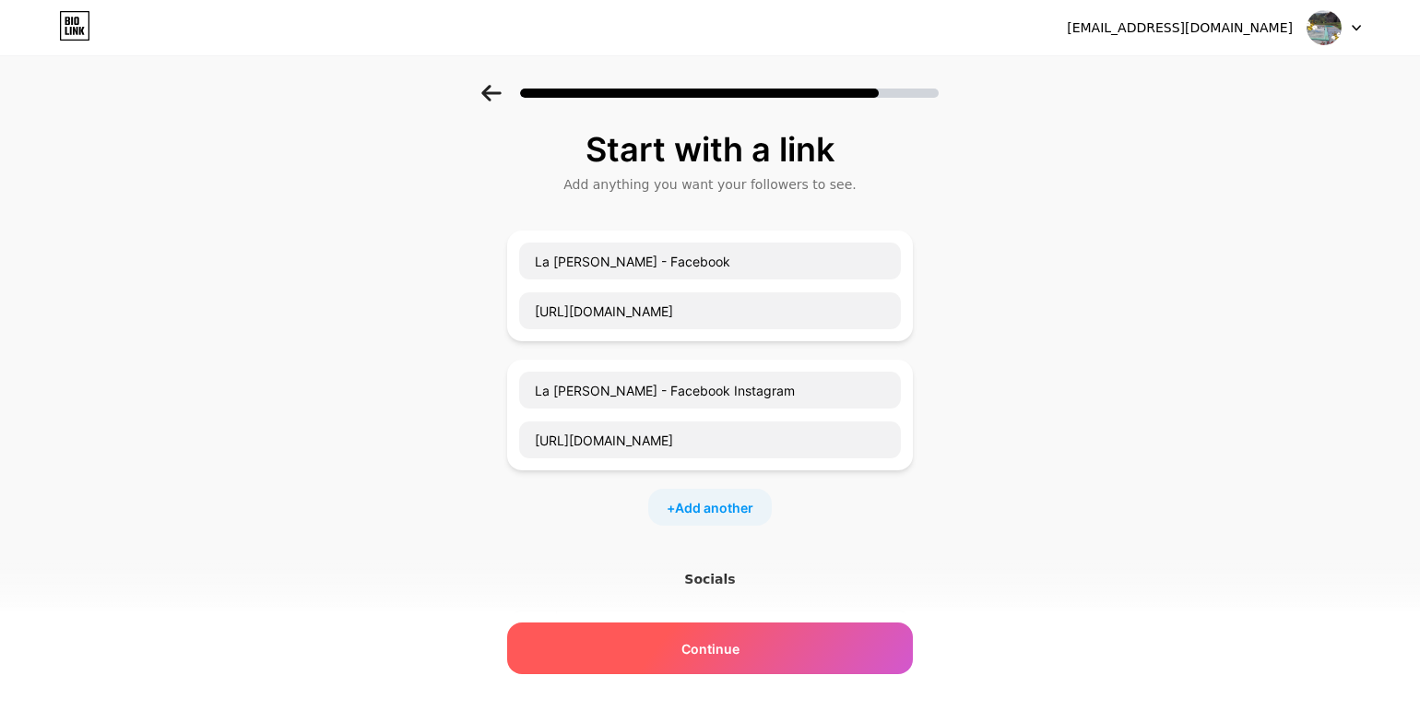
click at [713, 645] on span "Continue" at bounding box center [710, 648] width 58 height 19
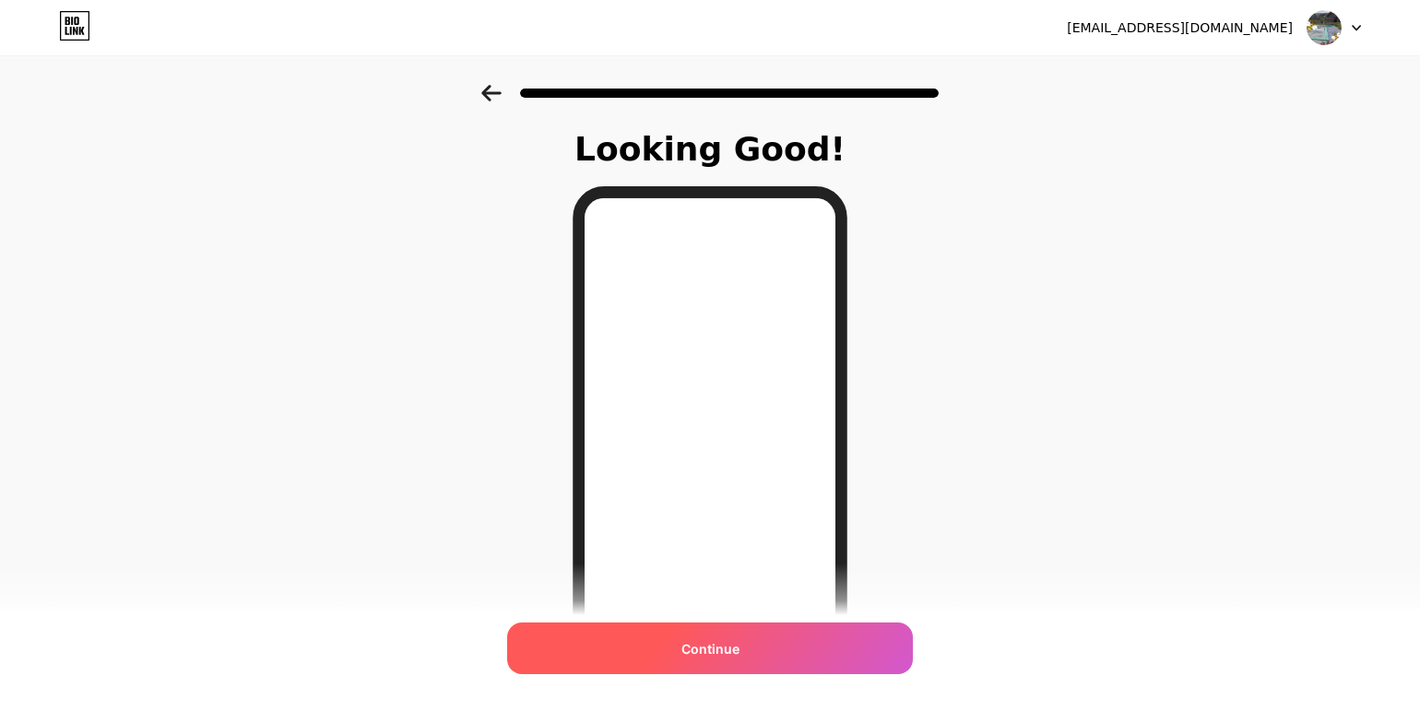
click at [713, 649] on span "Continue" at bounding box center [710, 648] width 58 height 19
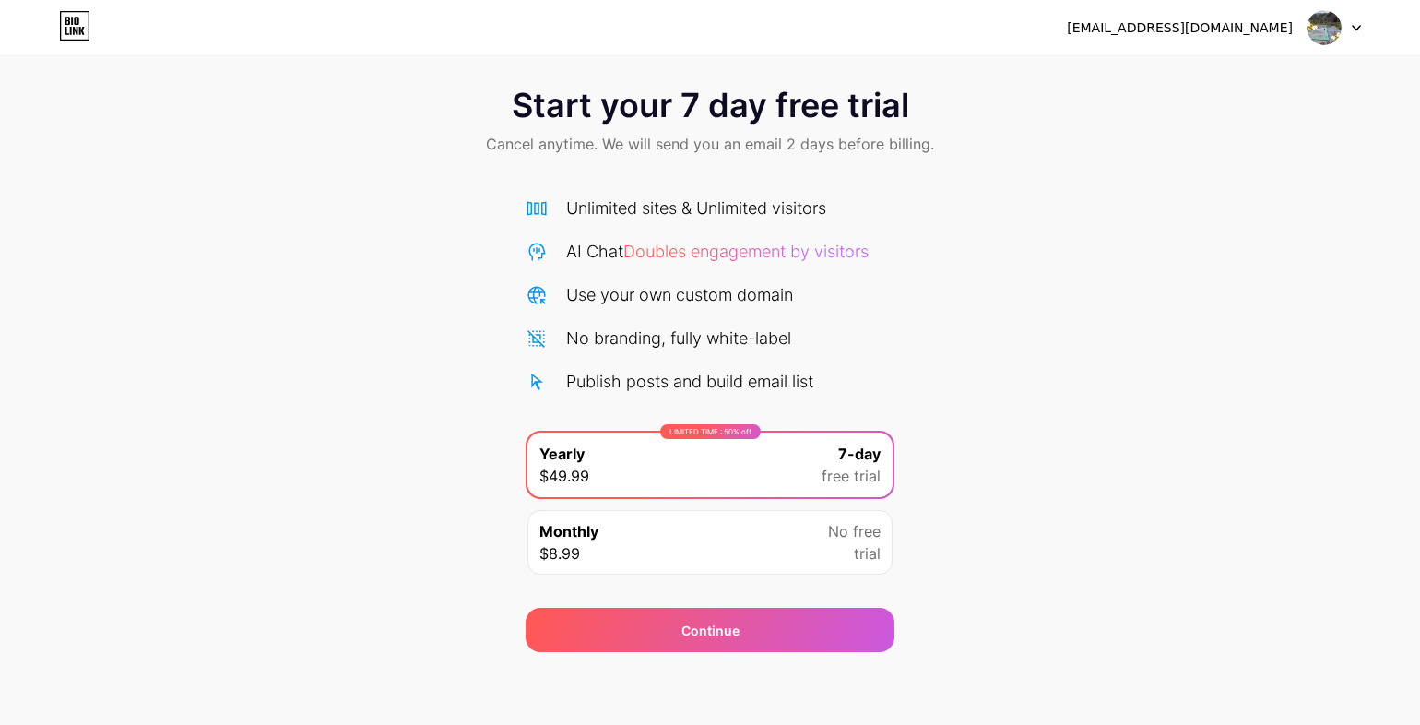
scroll to position [18, 0]
click at [847, 556] on div "No free trial" at bounding box center [854, 541] width 53 height 44
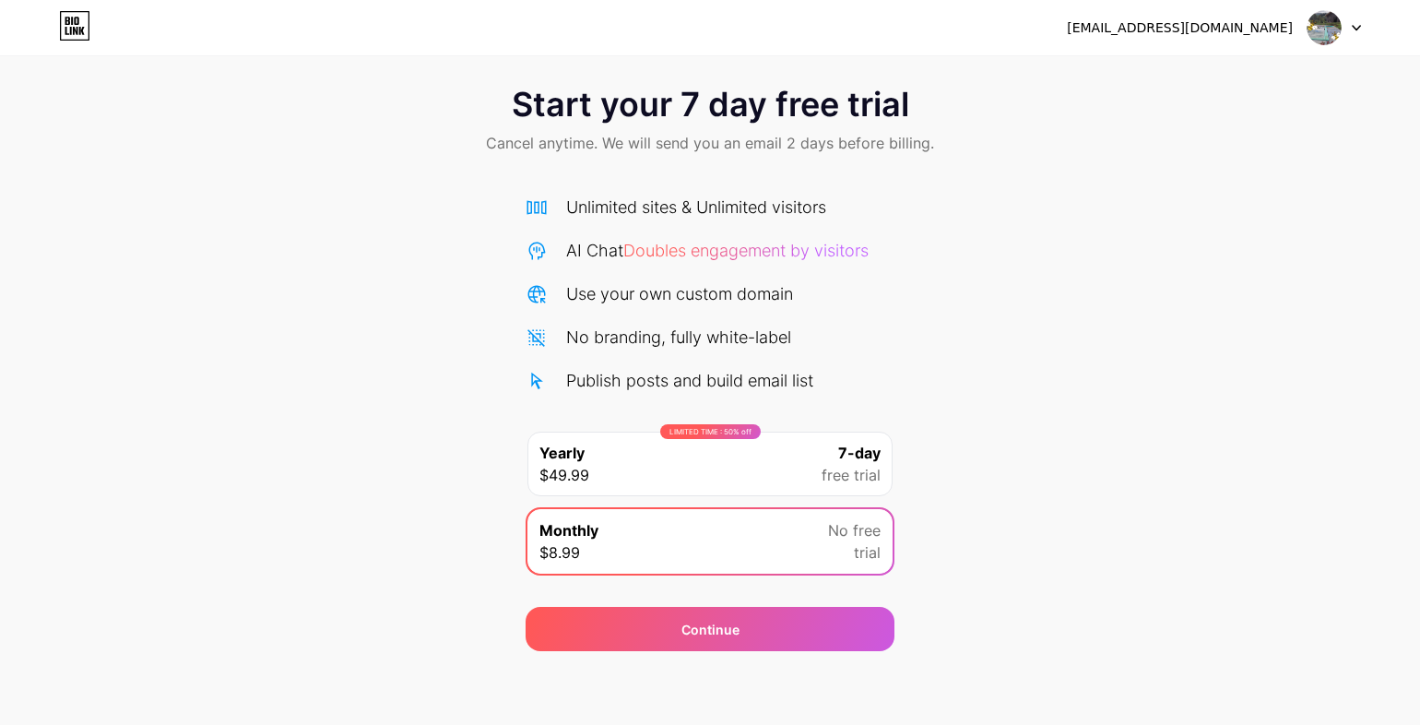
click at [844, 469] on span "free trial" at bounding box center [850, 475] width 59 height 22
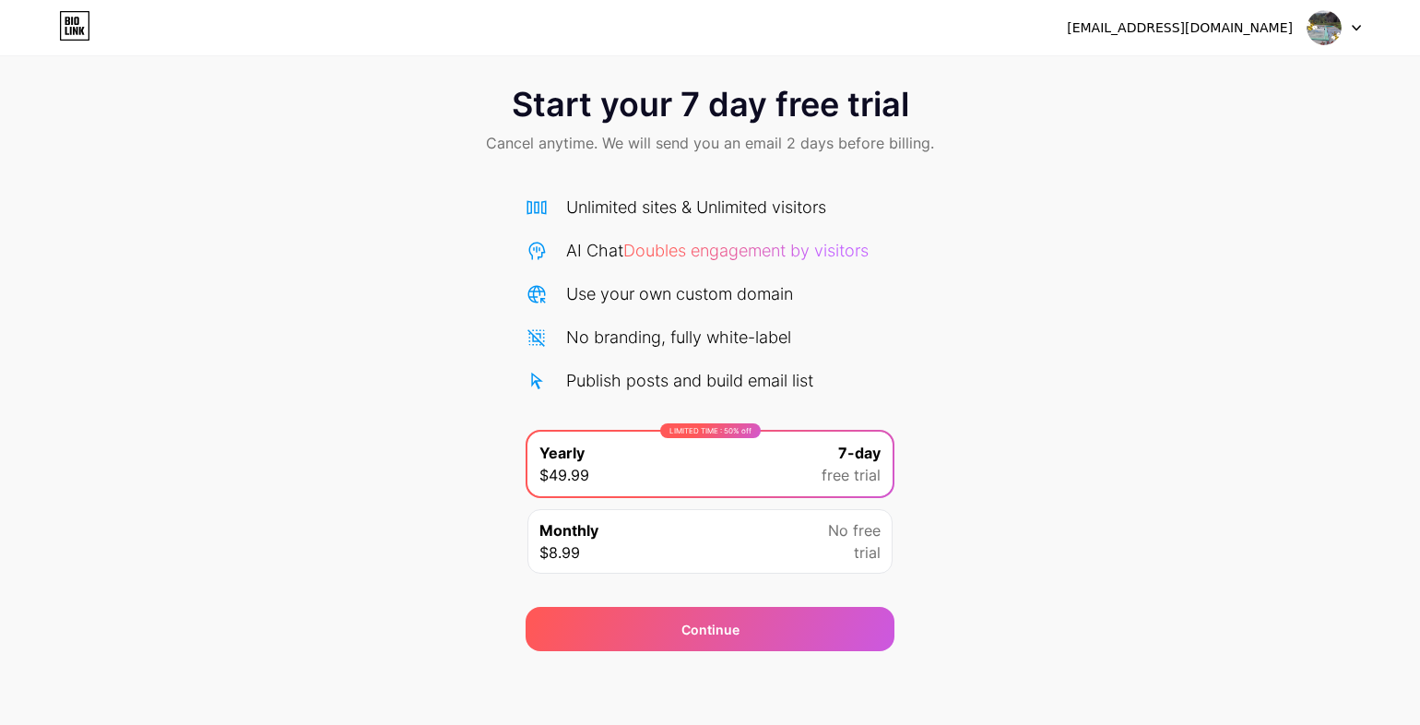
click at [1232, 15] on div "[EMAIL_ADDRESS][DOMAIN_NAME]" at bounding box center [1214, 27] width 294 height 33
click at [1315, 26] on img at bounding box center [1323, 27] width 35 height 35
click at [60, 12] on icon at bounding box center [74, 25] width 31 height 29
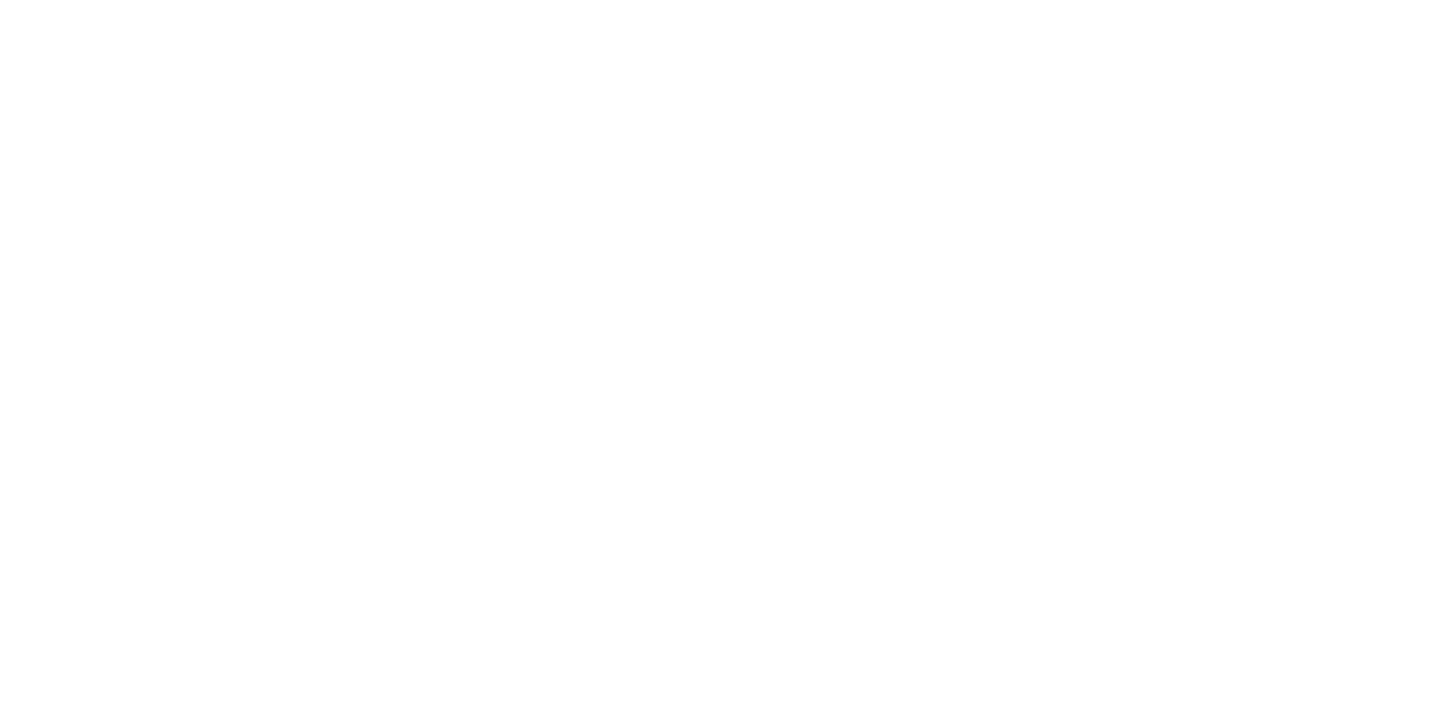
click at [70, 0] on html at bounding box center [716, 0] width 1433 height 0
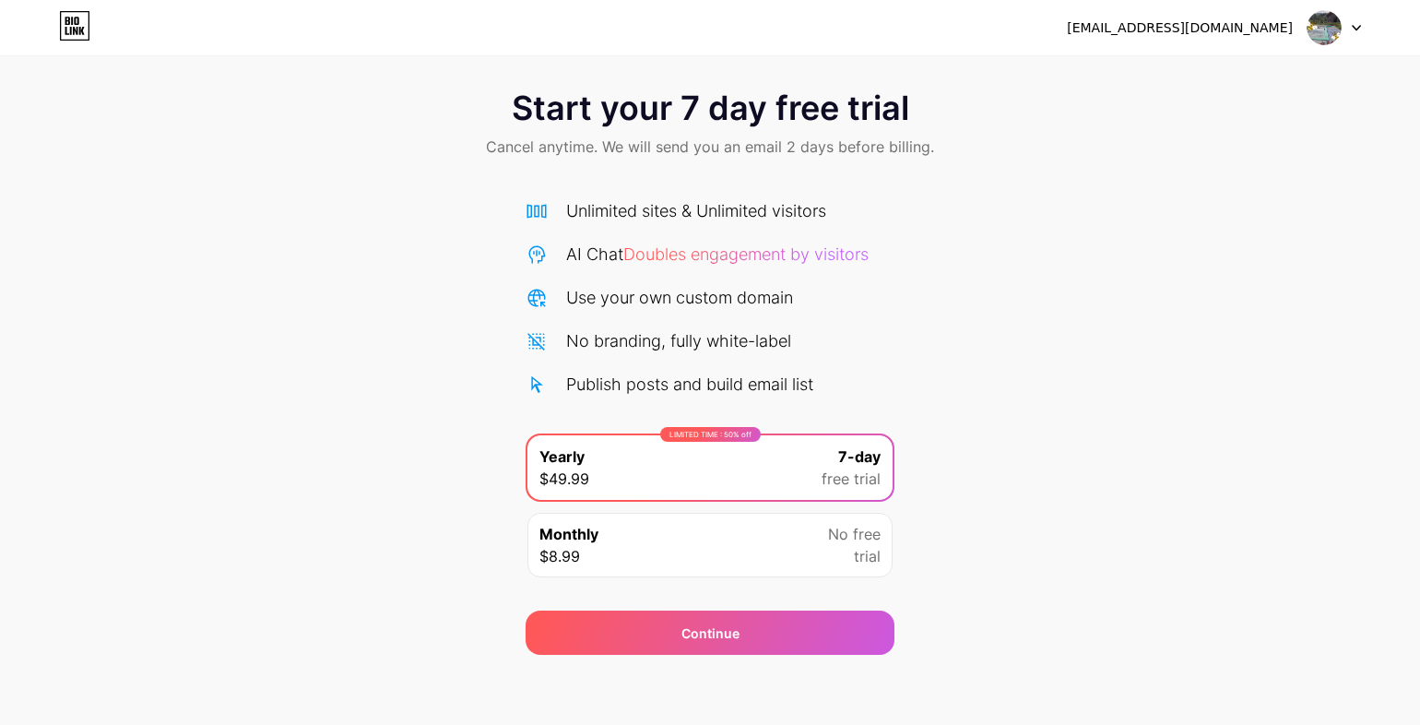
scroll to position [18, 0]
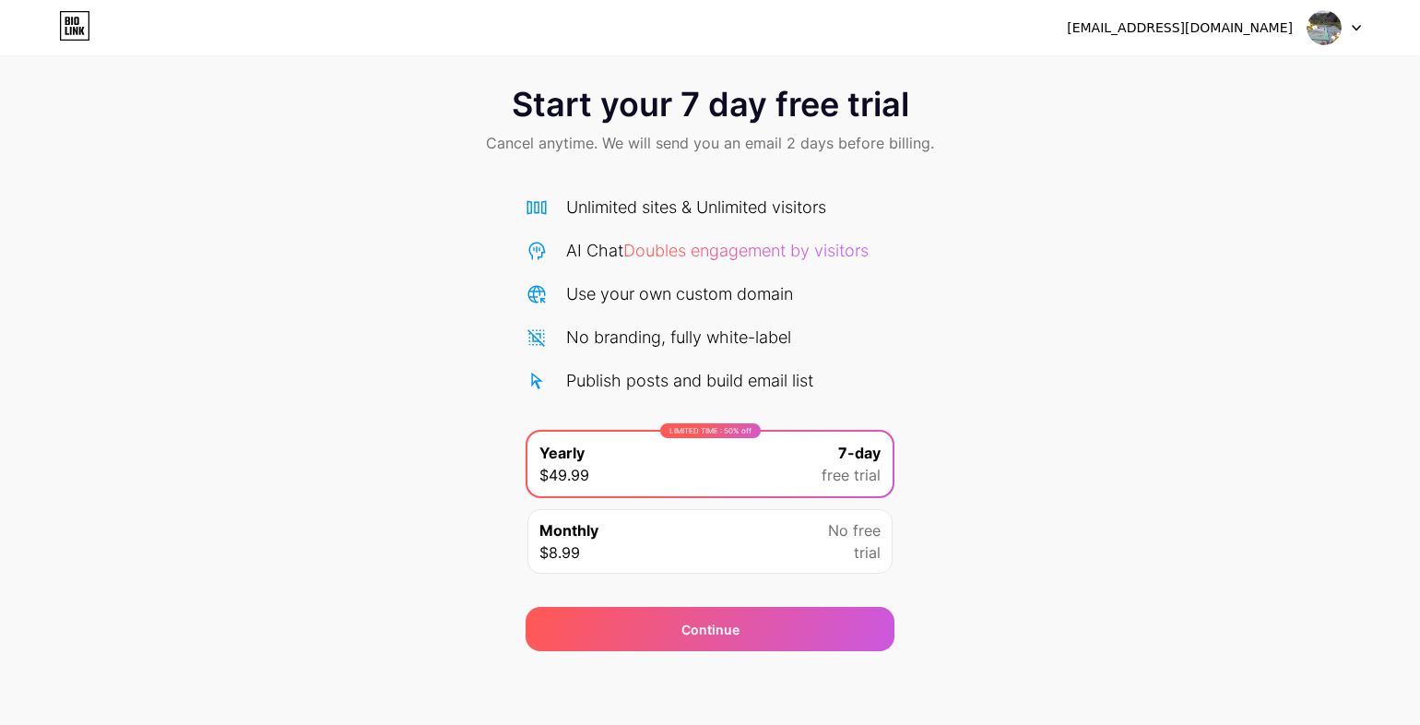
click at [383, 114] on div "Start your 7 day free trial Cancel anytime. We will send you an email 2 days be…" at bounding box center [710, 121] width 1420 height 109
